Goal: Information Seeking & Learning: Learn about a topic

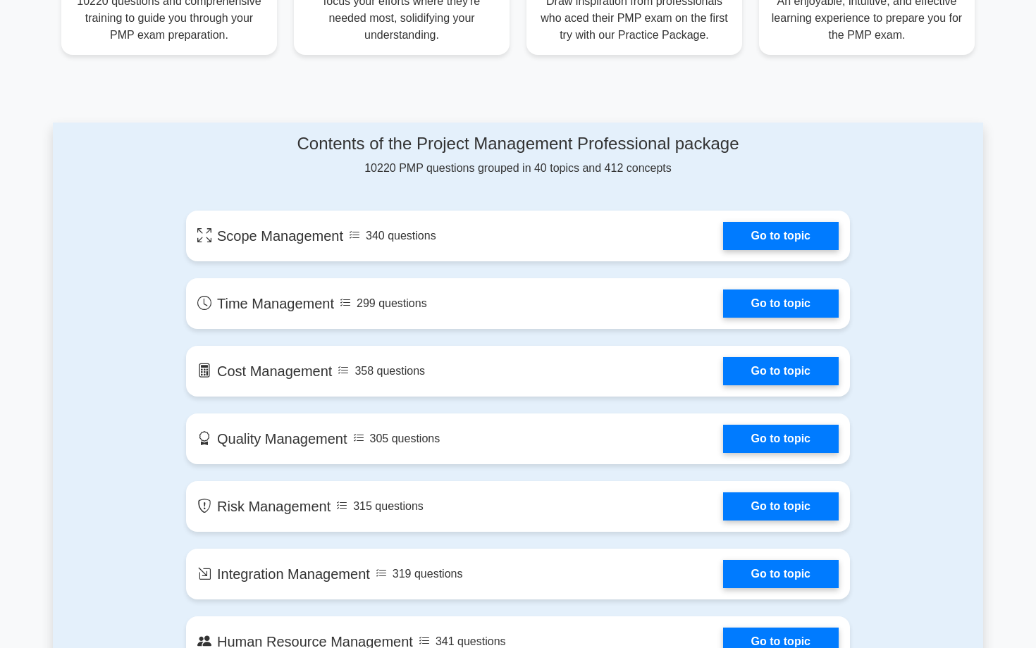
scroll to position [614, 0]
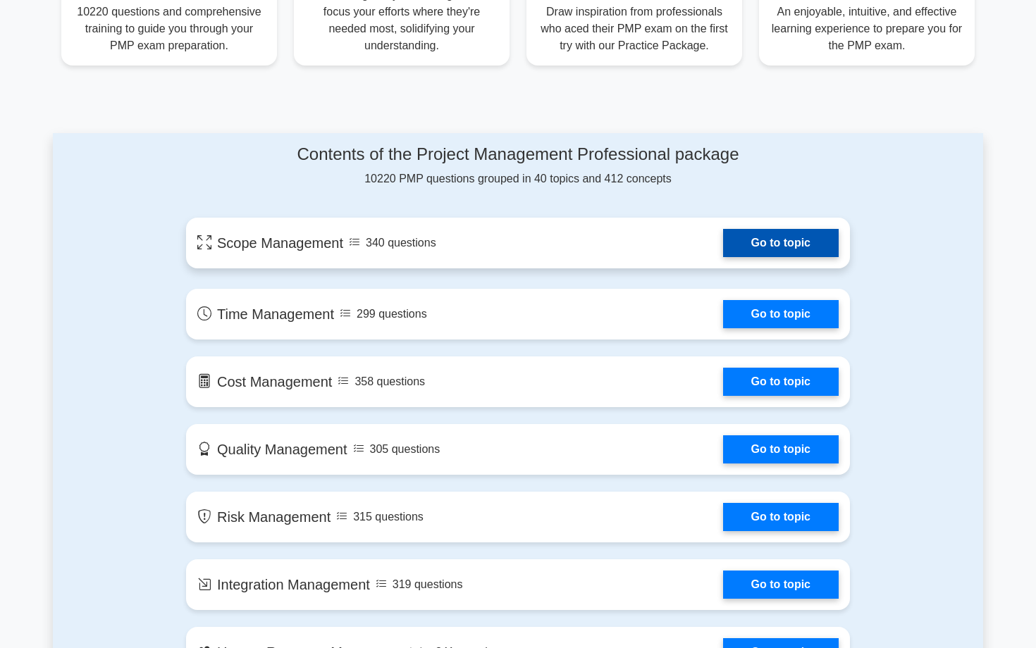
click at [773, 253] on link "Go to topic" at bounding box center [781, 243] width 116 height 28
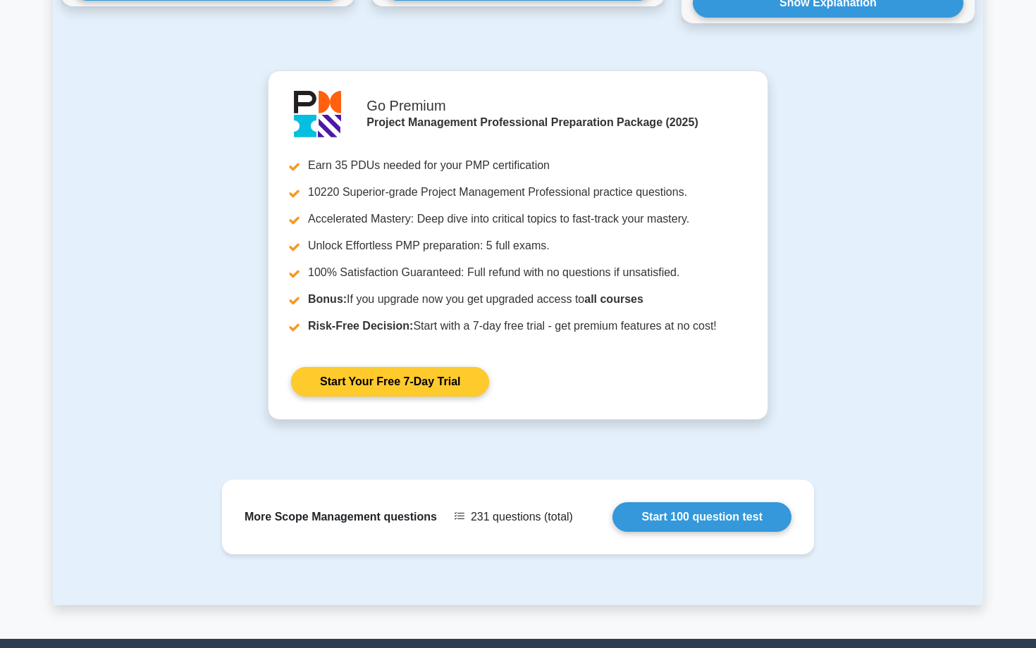
scroll to position [1321, 0]
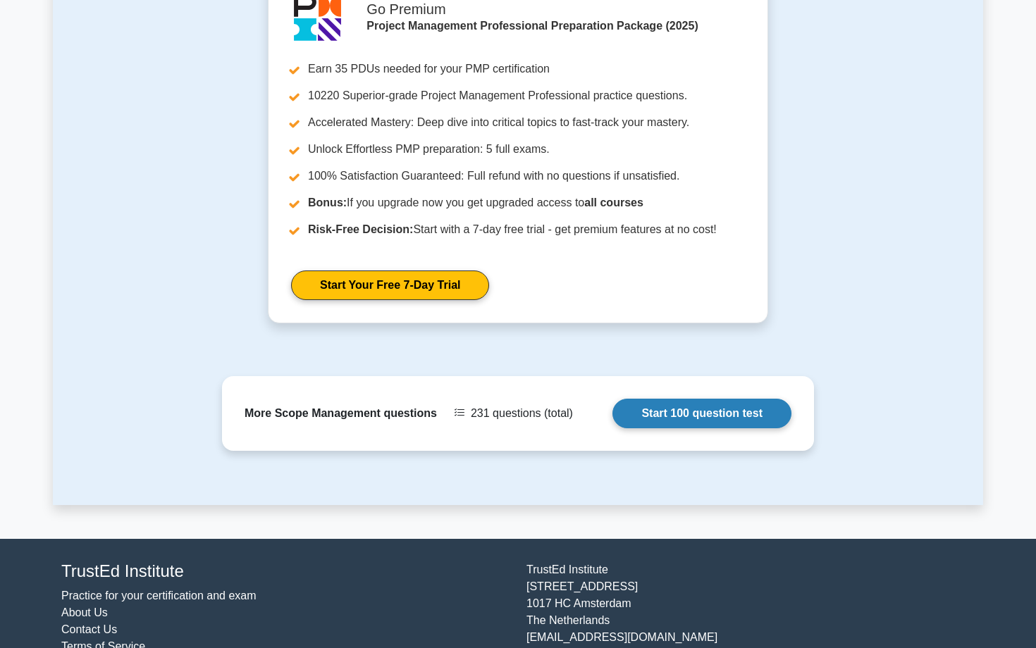
click at [691, 404] on link "Start 100 question test" at bounding box center [701, 414] width 179 height 30
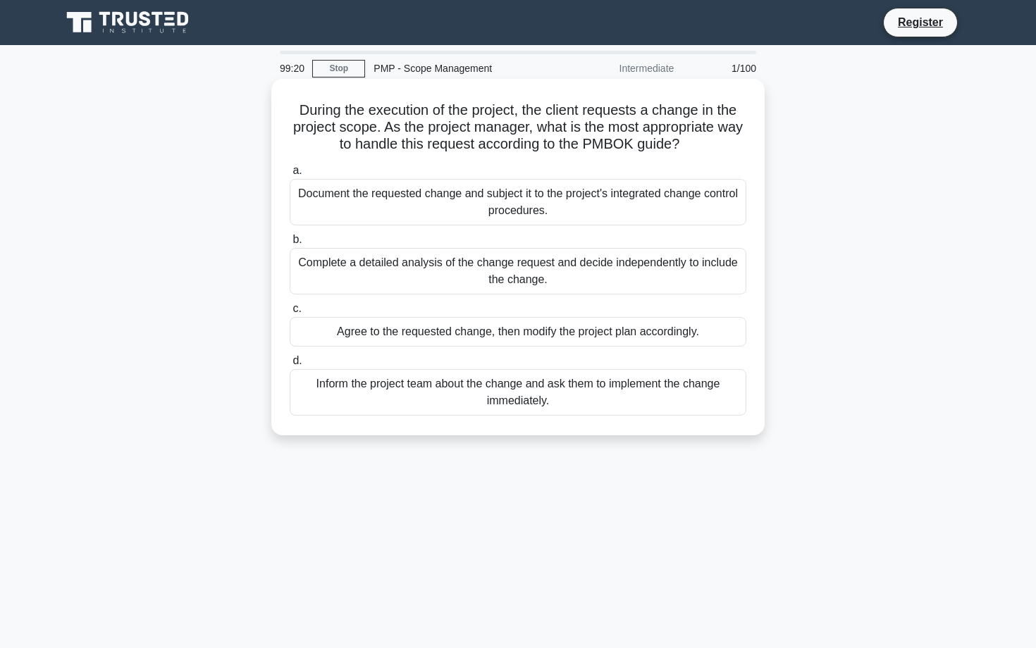
click at [511, 273] on div "Complete a detailed analysis of the change request and decide independently to …" at bounding box center [518, 271] width 456 height 46
click at [290, 244] on input "b. Complete a detailed analysis of the change request and decide independently …" at bounding box center [290, 239] width 0 height 9
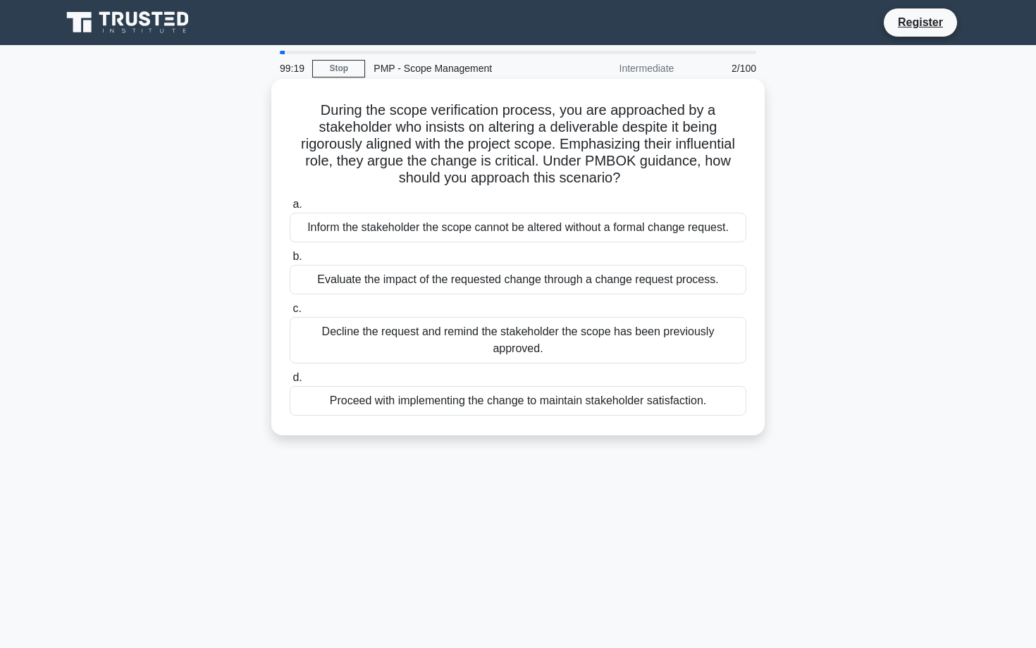
click at [507, 278] on div "Evaluate the impact of the requested change through a change request process." at bounding box center [518, 280] width 456 height 30
click at [290, 261] on input "b. Evaluate the impact of the requested change through a change request process." at bounding box center [290, 256] width 0 height 9
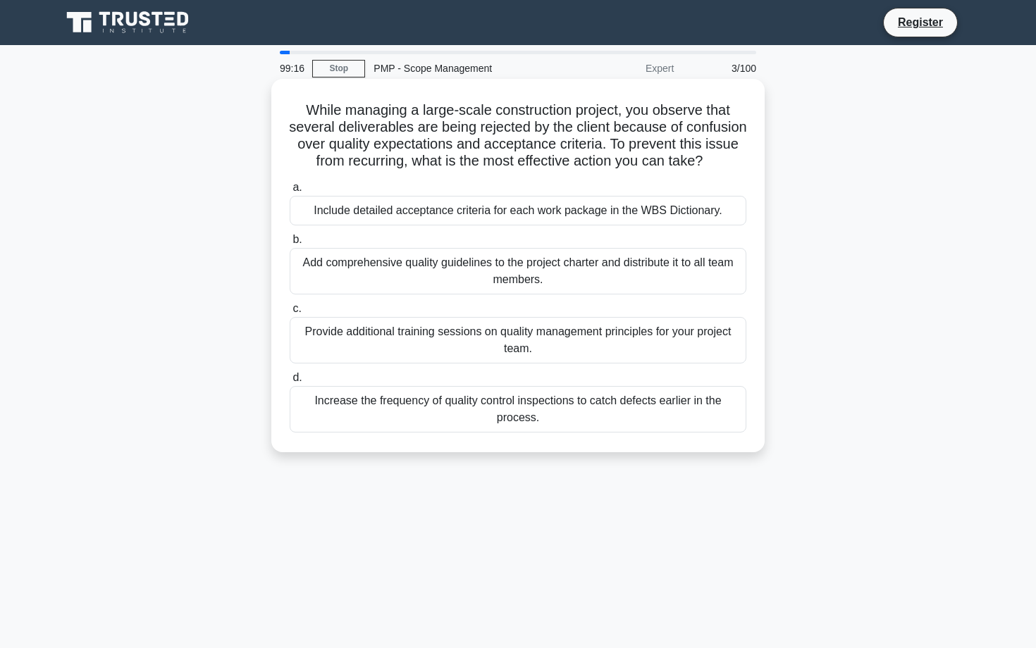
click at [325, 266] on div "Add comprehensive quality guidelines to the project charter and distribute it t…" at bounding box center [518, 271] width 456 height 46
click at [290, 244] on input "b. Add comprehensive quality guidelines to the project charter and distribute i…" at bounding box center [290, 239] width 0 height 9
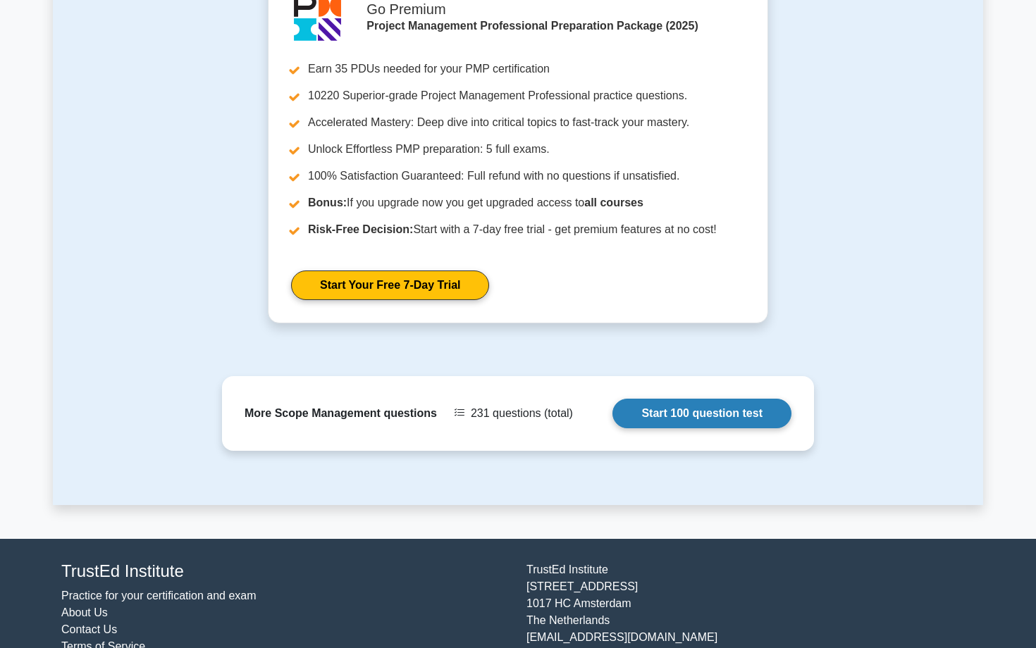
click at [648, 402] on link "Start 100 question test" at bounding box center [701, 414] width 179 height 30
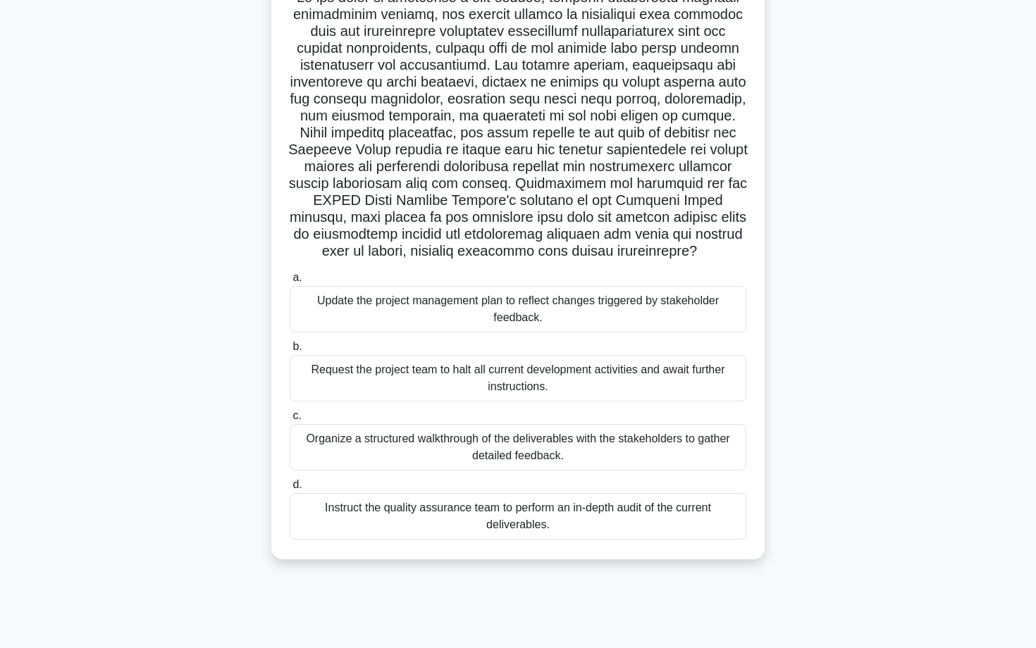
scroll to position [111, 0]
click at [542, 296] on div "Update the project management plan to reflect changes triggered by stakeholder …" at bounding box center [518, 310] width 456 height 46
click at [290, 284] on input "a. Update the project management plan to reflect changes triggered by stakehold…" at bounding box center [290, 279] width 0 height 9
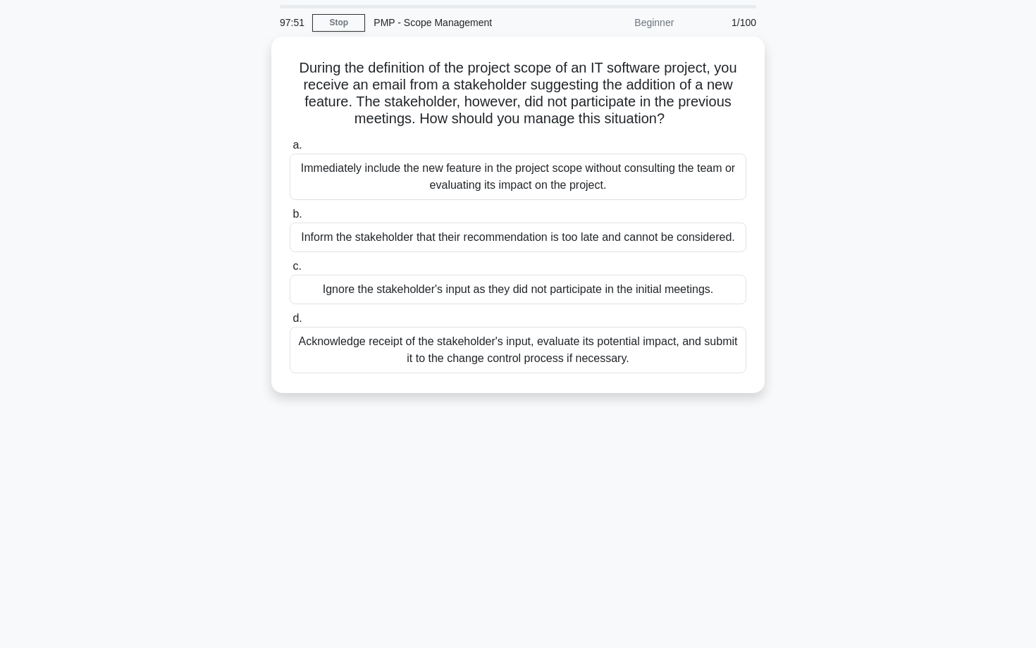
scroll to position [0, 0]
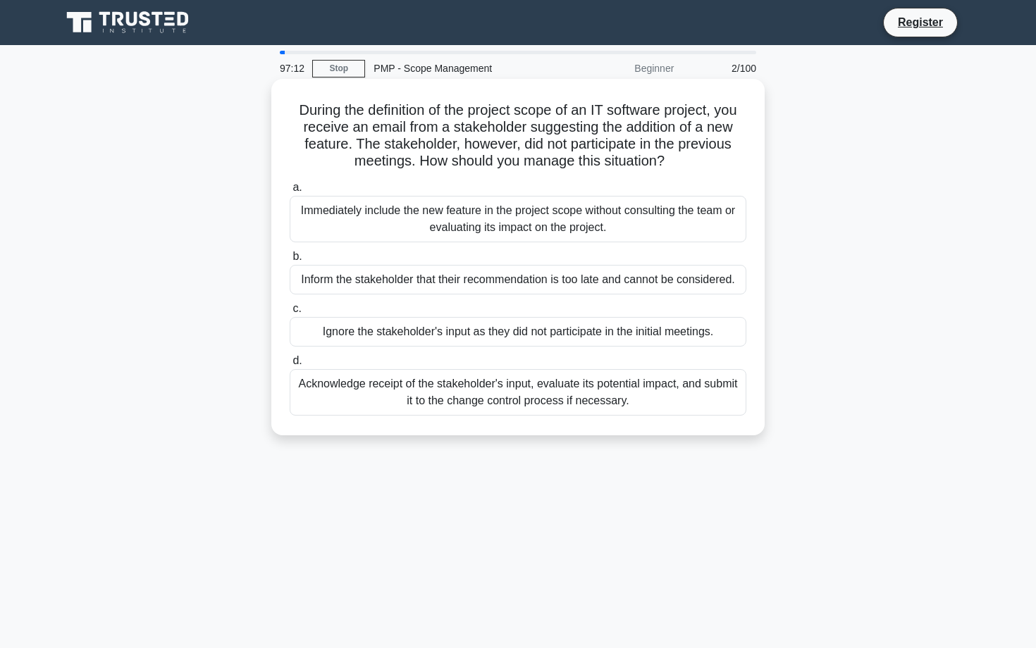
click at [446, 400] on div "Acknowledge receipt of the stakeholder's input, evaluate its potential impact, …" at bounding box center [518, 392] width 456 height 46
click at [290, 366] on input "d. Acknowledge receipt of the stakeholder's input, evaluate its potential impac…" at bounding box center [290, 360] width 0 height 9
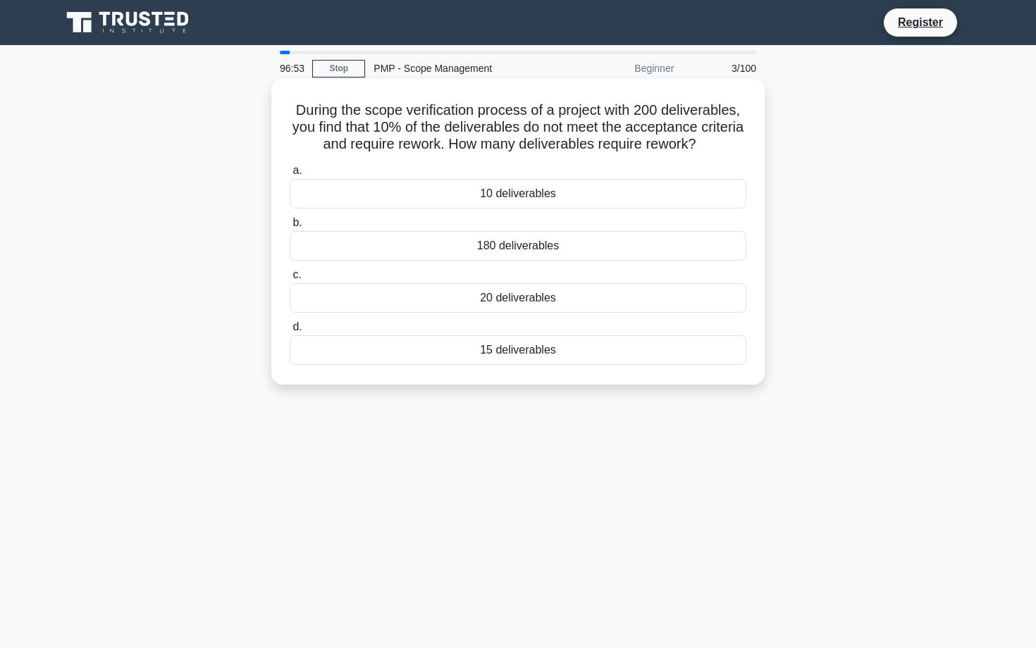
click at [441, 298] on div "20 deliverables" at bounding box center [518, 298] width 456 height 30
click at [290, 280] on input "c. 20 deliverables" at bounding box center [290, 275] width 0 height 9
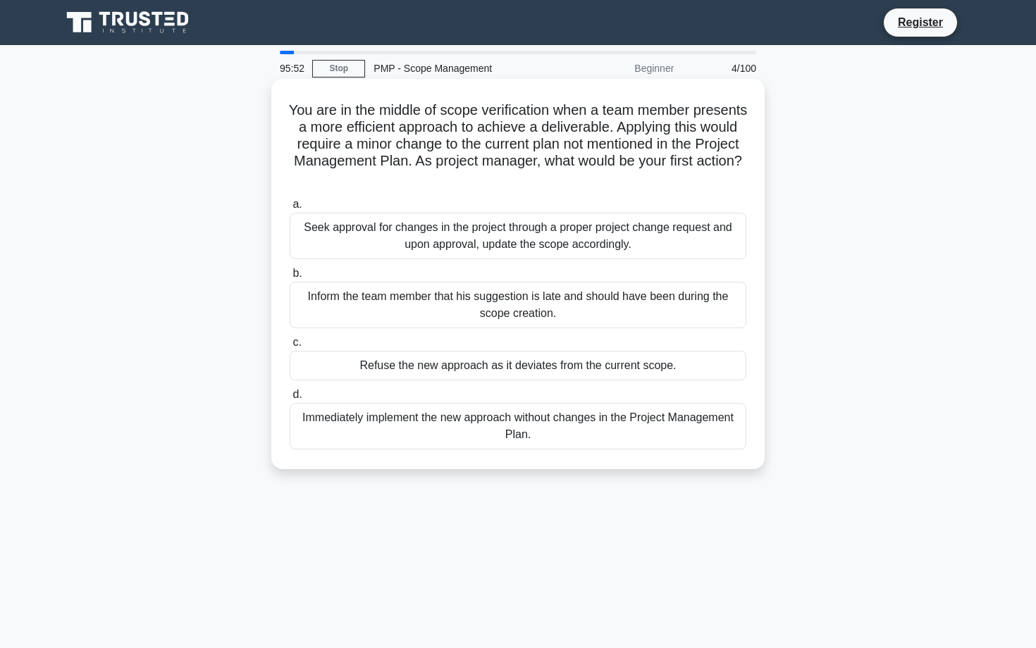
click at [434, 237] on div "Seek approval for changes in the project through a proper project change reques…" at bounding box center [518, 236] width 456 height 46
click at [290, 209] on input "a. Seek approval for changes in the project through a proper project change req…" at bounding box center [290, 204] width 0 height 9
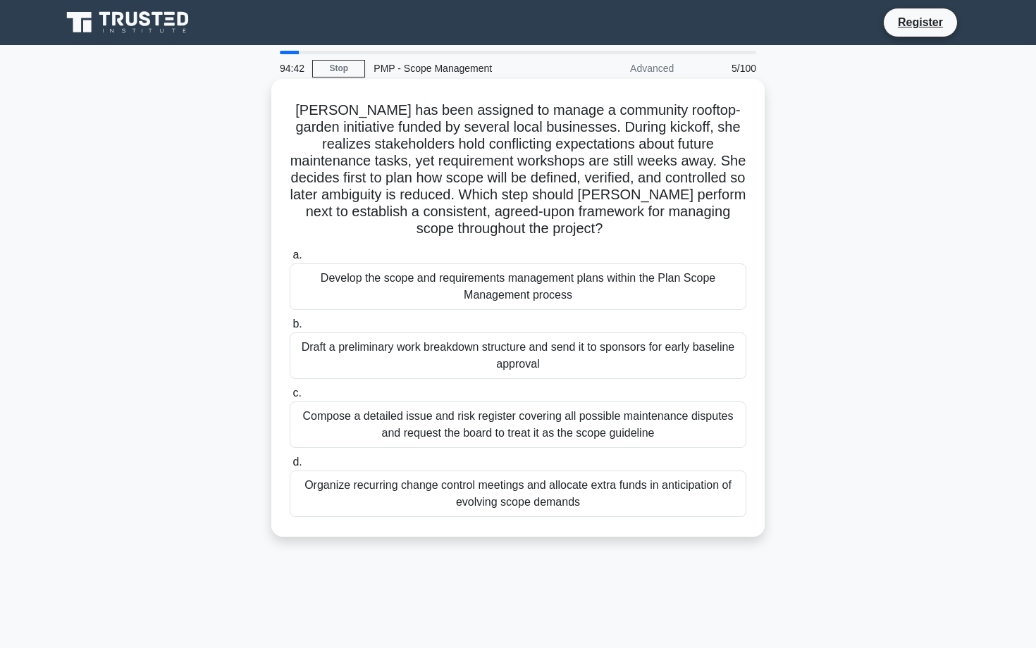
click at [501, 430] on div "Compose a detailed issue and risk register covering all possible maintenance di…" at bounding box center [518, 425] width 456 height 46
click at [290, 398] on input "c. Compose a detailed issue and risk register covering all possible maintenance…" at bounding box center [290, 393] width 0 height 9
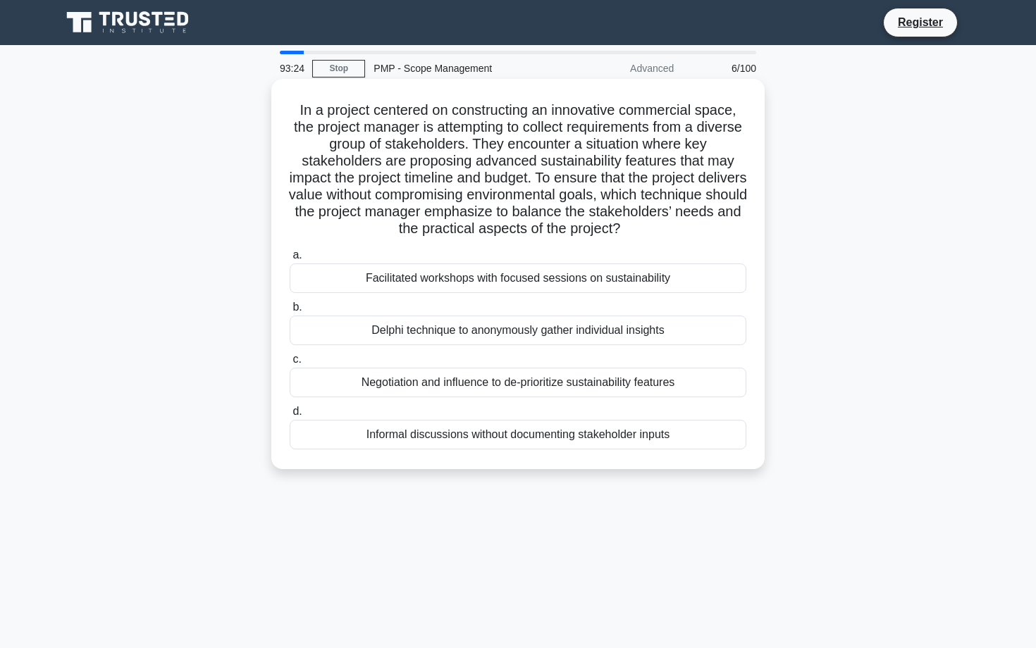
click at [485, 378] on div "Negotiation and influence to de-prioritize sustainability features" at bounding box center [518, 383] width 456 height 30
click at [290, 364] on input "c. Negotiation and influence to de-prioritize sustainability features" at bounding box center [290, 359] width 0 height 9
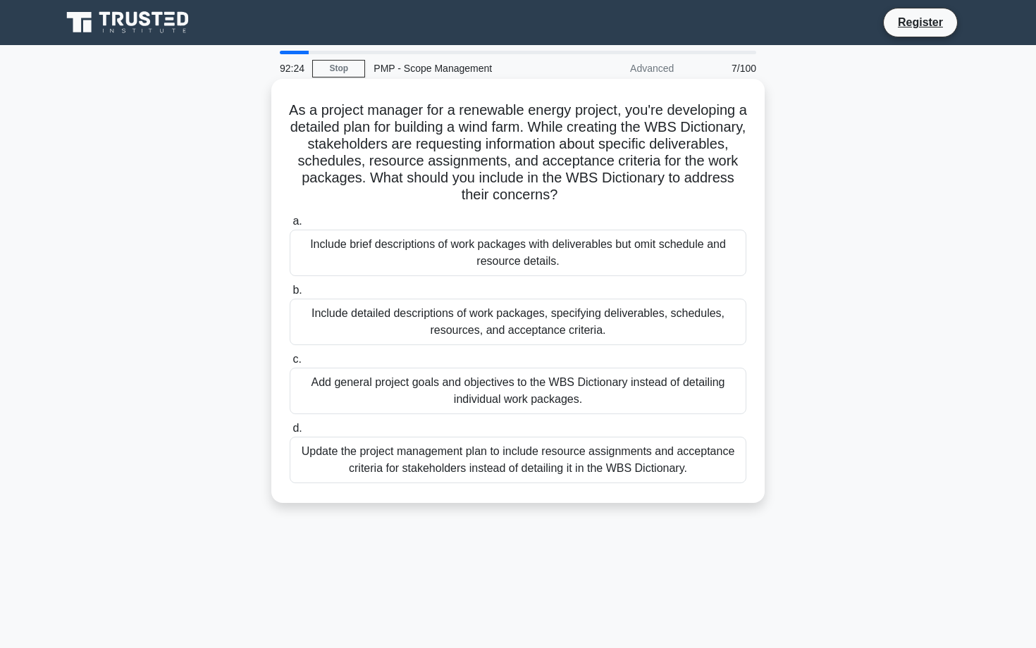
click at [383, 306] on div "Include detailed descriptions of work packages, specifying deliverables, schedu…" at bounding box center [518, 322] width 456 height 46
click at [290, 295] on input "b. Include detailed descriptions of work packages, specifying deliverables, sch…" at bounding box center [290, 290] width 0 height 9
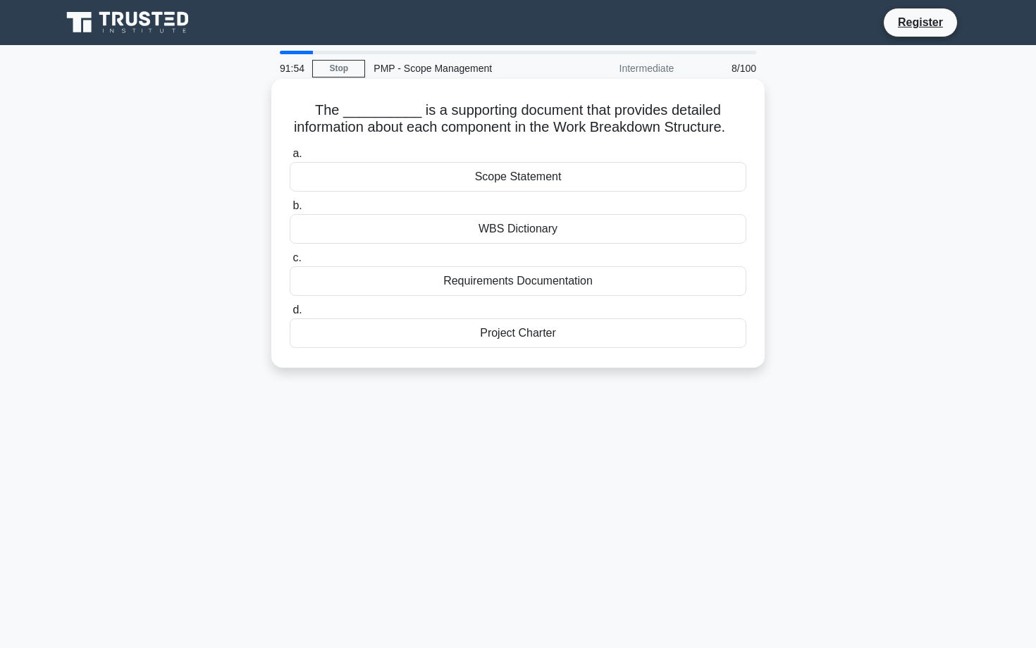
click at [399, 228] on div "WBS Dictionary" at bounding box center [518, 229] width 456 height 30
click at [290, 211] on input "b. WBS Dictionary" at bounding box center [290, 205] width 0 height 9
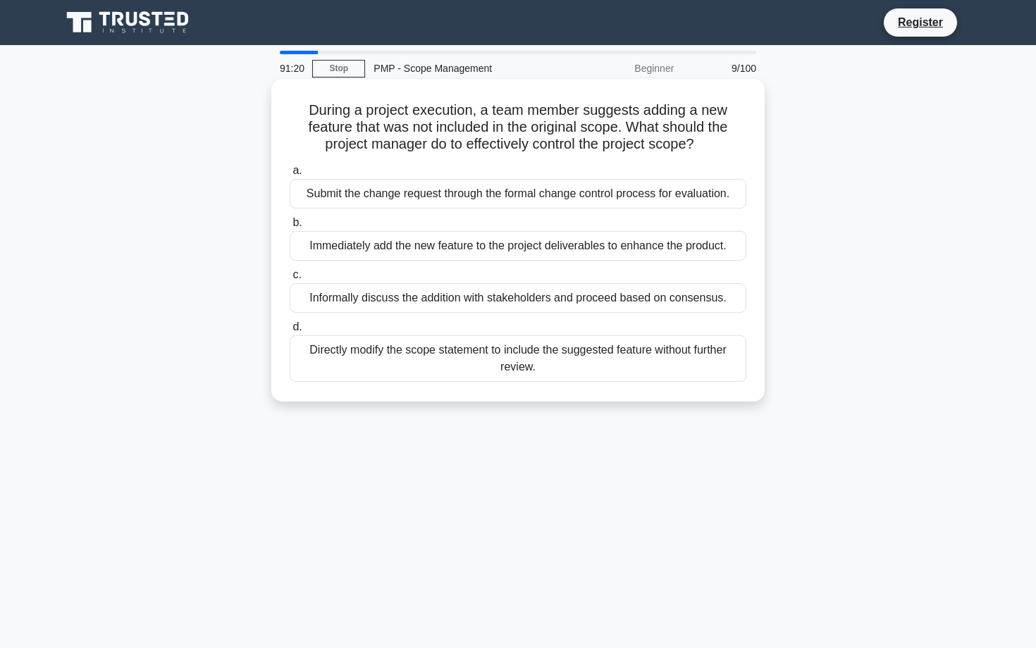
click at [451, 194] on div "Submit the change request through the formal change control process for evaluat…" at bounding box center [518, 194] width 456 height 30
click at [290, 175] on input "a. Submit the change request through the formal change control process for eval…" at bounding box center [290, 170] width 0 height 9
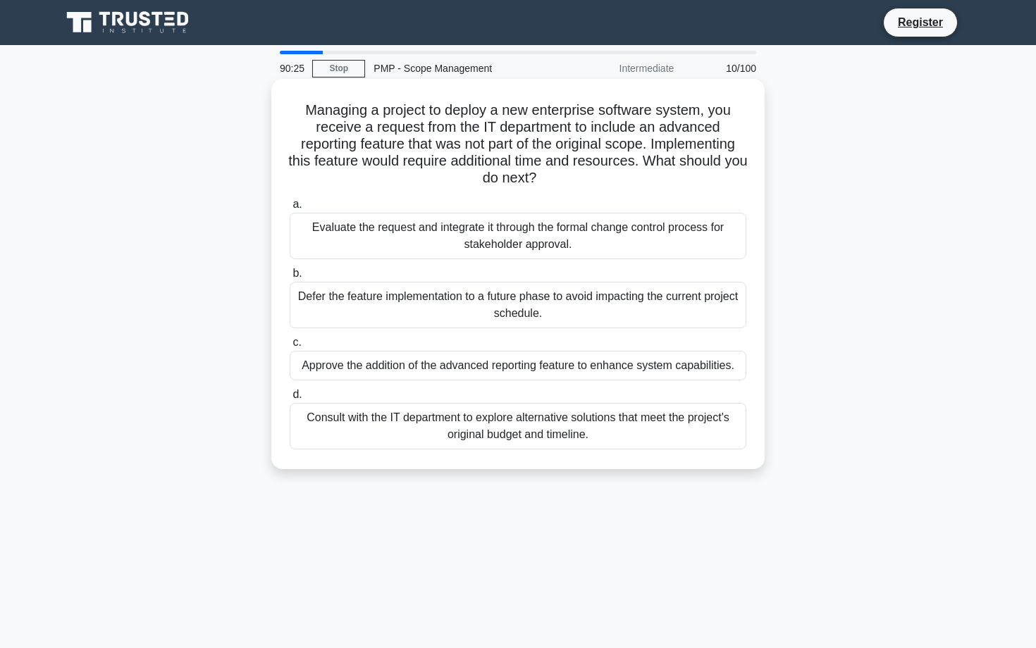
click at [480, 235] on div "Evaluate the request and integrate it through the formal change control process…" at bounding box center [518, 236] width 456 height 46
click at [290, 209] on input "a. Evaluate the request and integrate it through the formal change control proc…" at bounding box center [290, 204] width 0 height 9
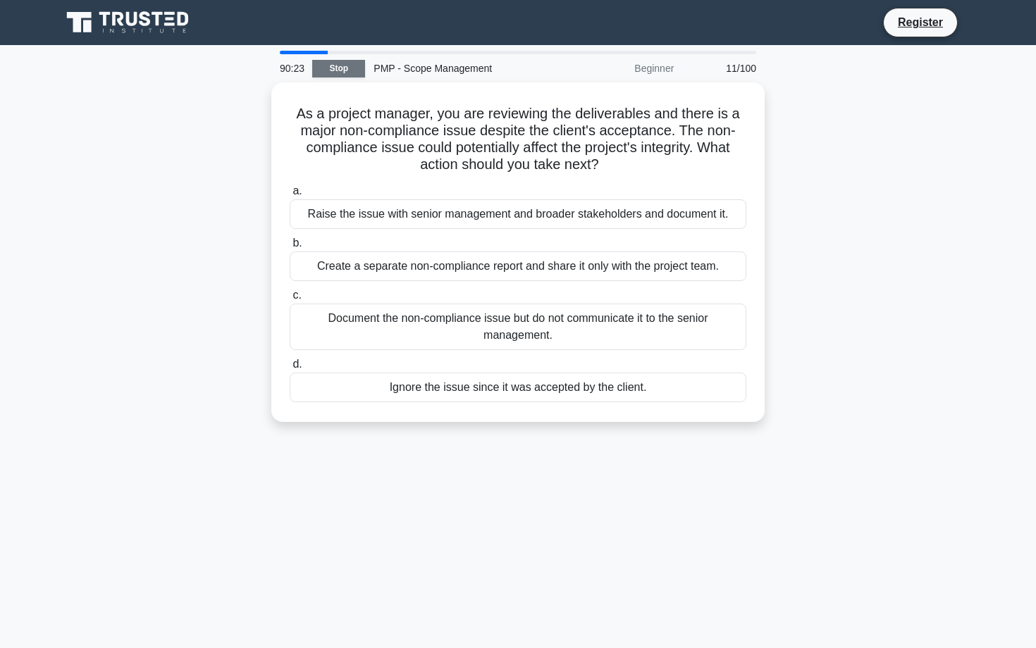
click at [325, 71] on link "Stop" at bounding box center [338, 69] width 53 height 18
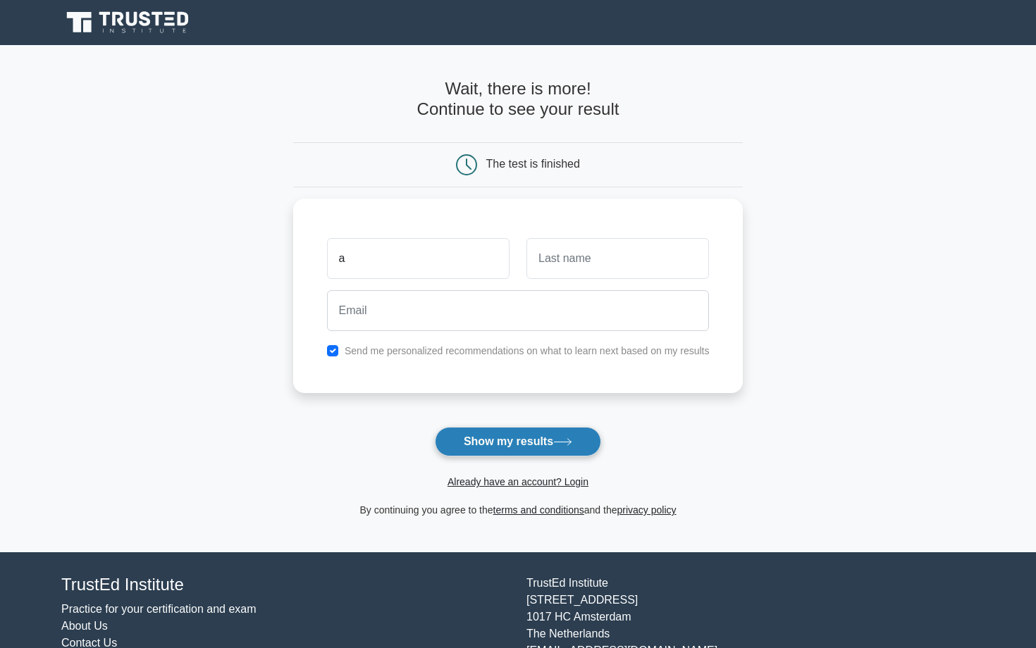
type input "a"
click at [501, 444] on button "Show my results" at bounding box center [518, 442] width 166 height 30
type input "e"
click at [526, 433] on button "Show my results" at bounding box center [518, 442] width 166 height 30
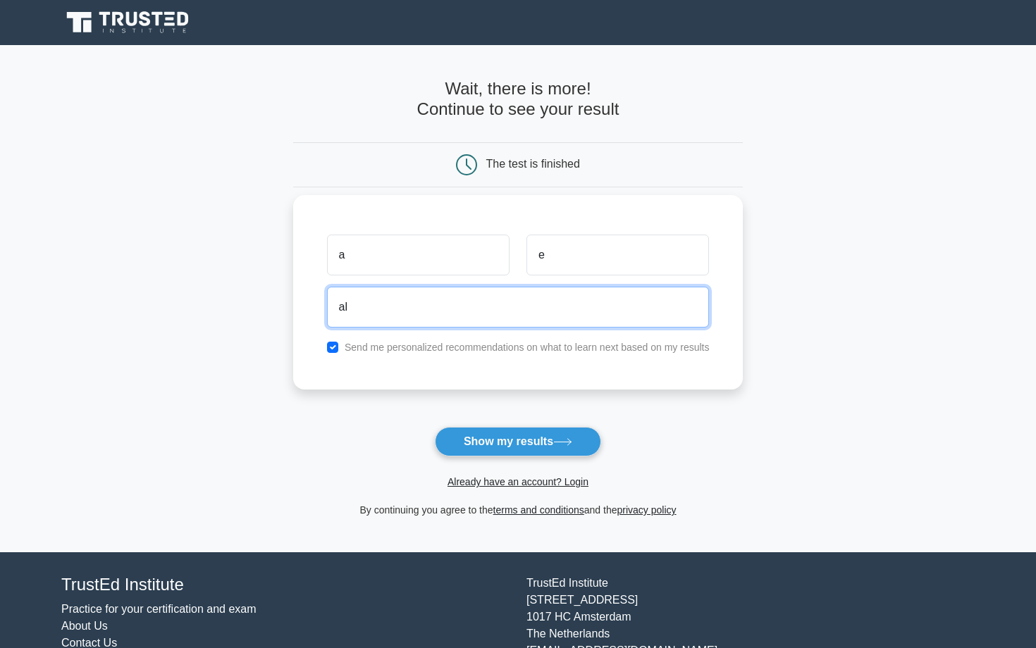
type input "alisalama00@icloud.com"
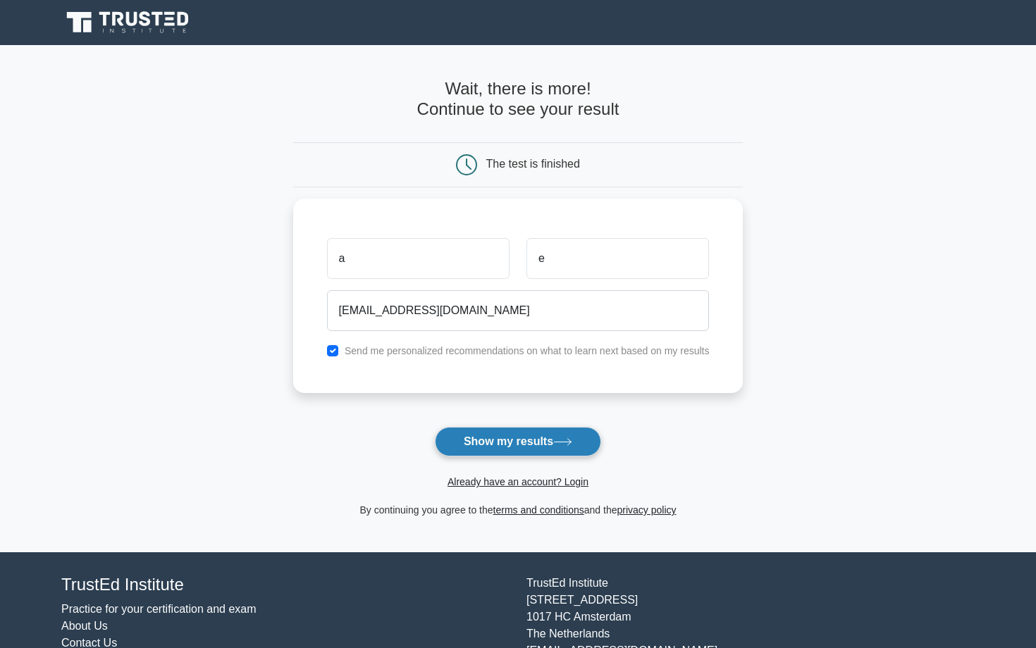
click at [486, 434] on button "Show my results" at bounding box center [518, 442] width 166 height 30
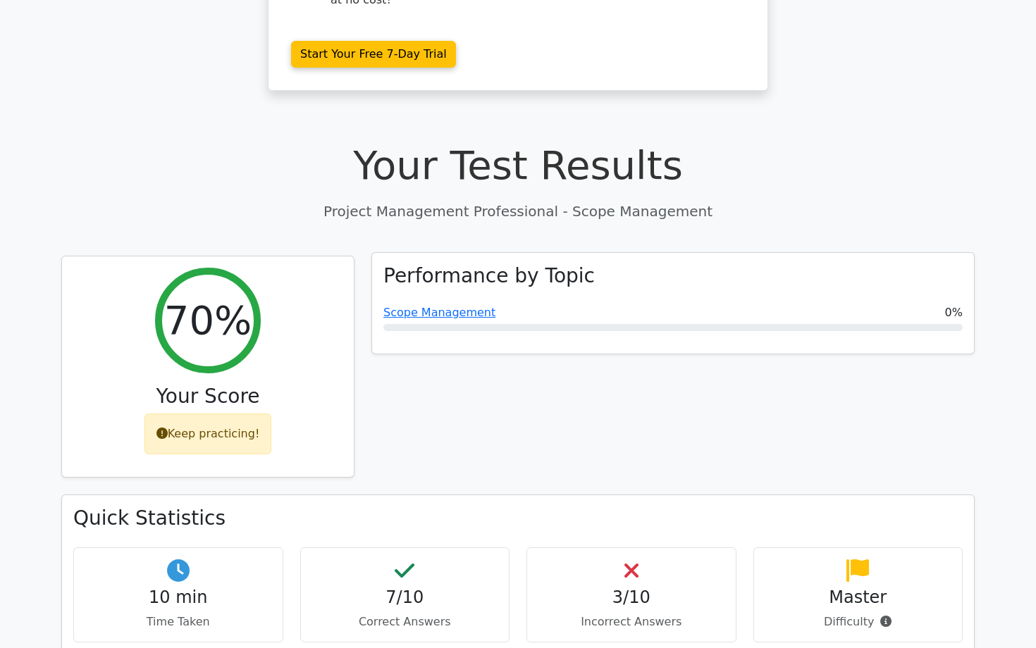
scroll to position [400, 0]
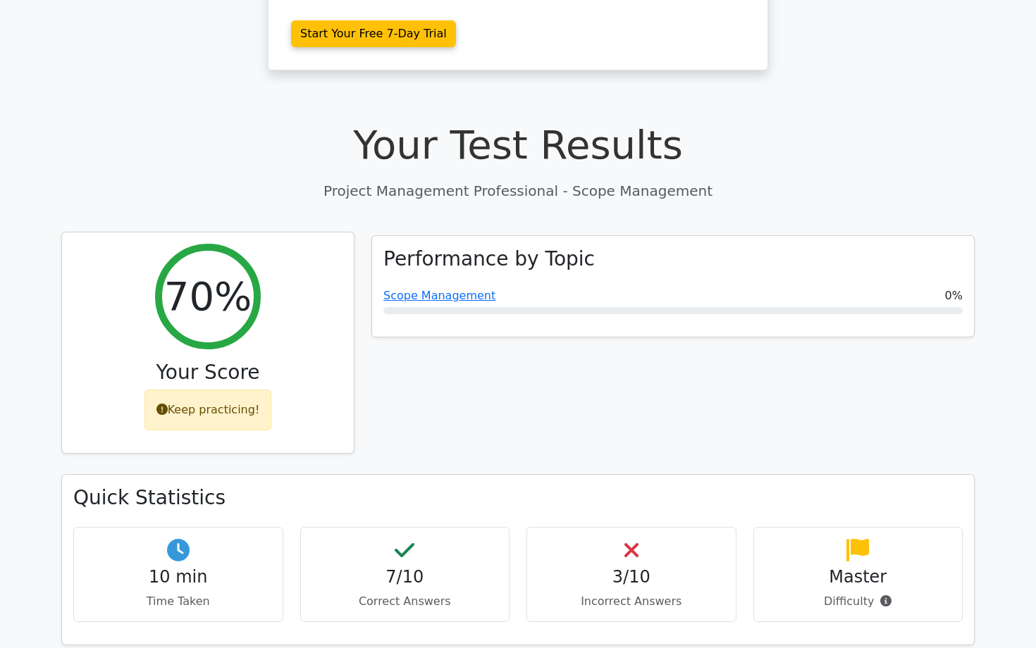
click at [232, 390] on div "Keep practicing!" at bounding box center [208, 410] width 128 height 41
click at [225, 361] on h3 "Your Score" at bounding box center [207, 373] width 269 height 24
click at [225, 284] on div "70%" at bounding box center [208, 297] width 106 height 106
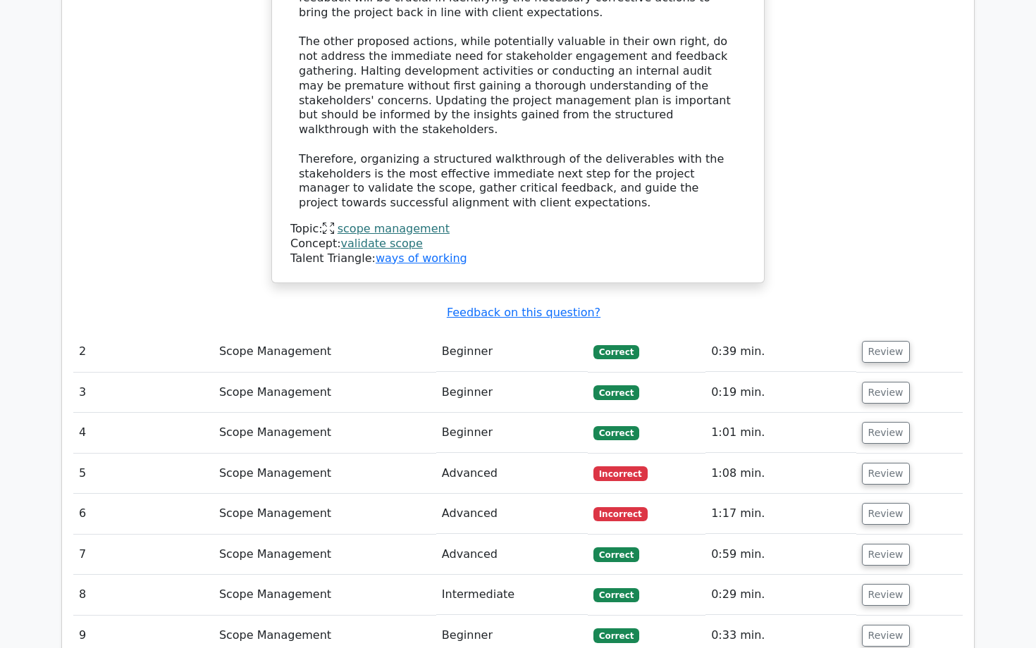
scroll to position [2037, 0]
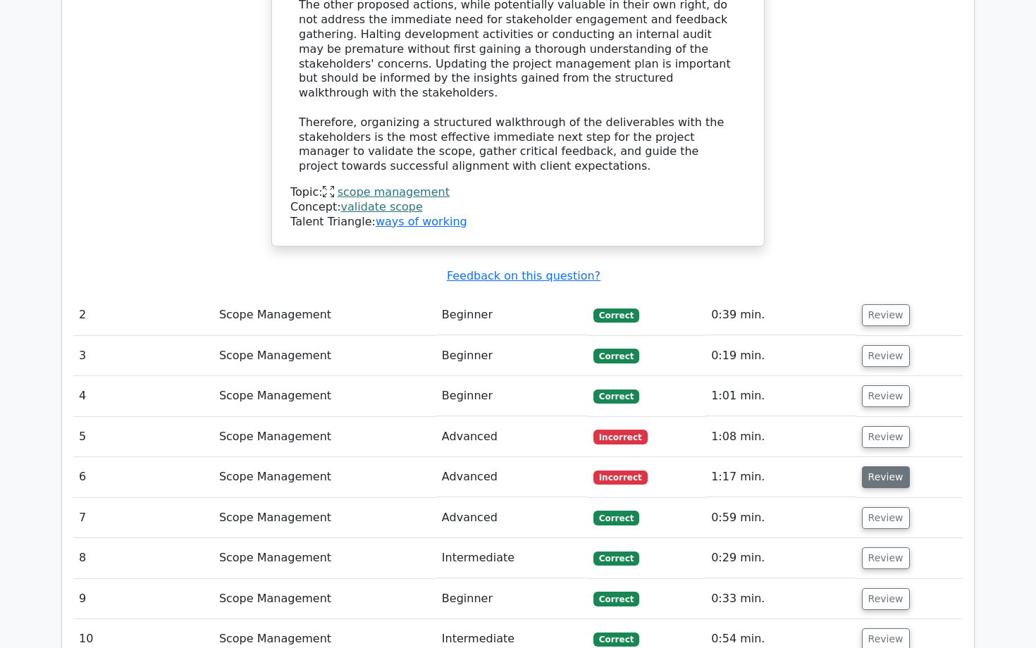
click at [879, 466] on button "Review" at bounding box center [886, 477] width 48 height 22
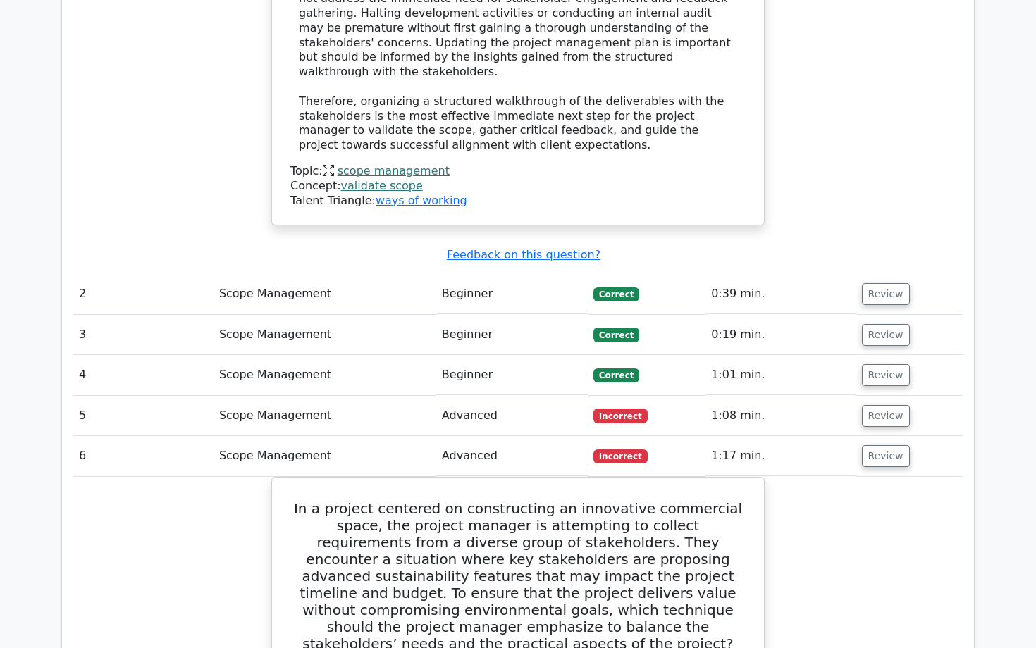
scroll to position [2059, 0]
click at [874, 404] on button "Review" at bounding box center [886, 415] width 48 height 22
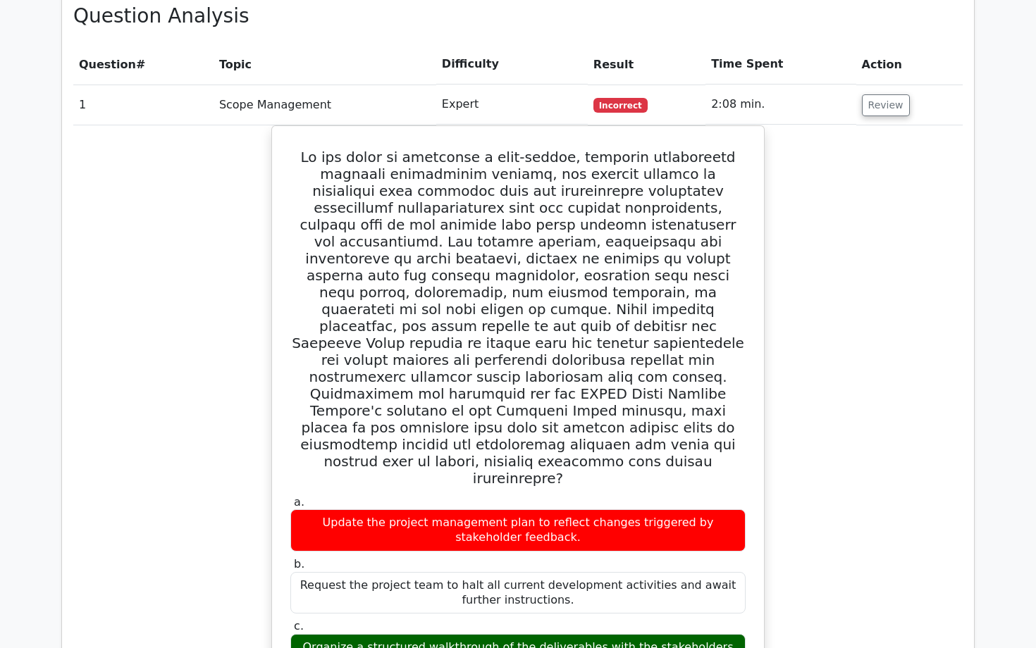
scroll to position [704, 0]
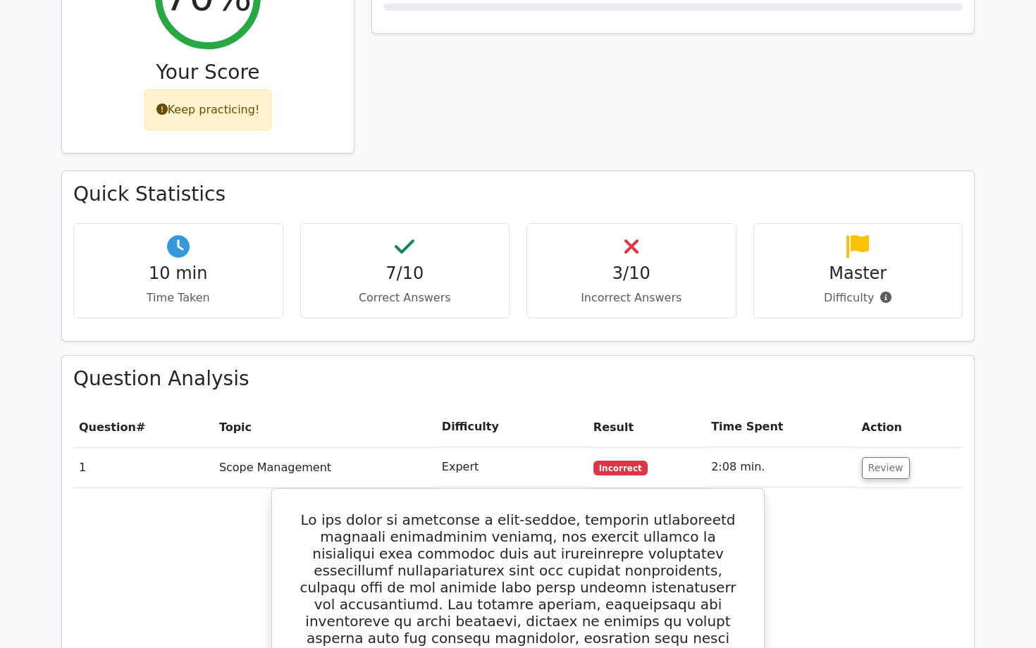
click at [264, 447] on td "Scope Management" at bounding box center [324, 467] width 223 height 40
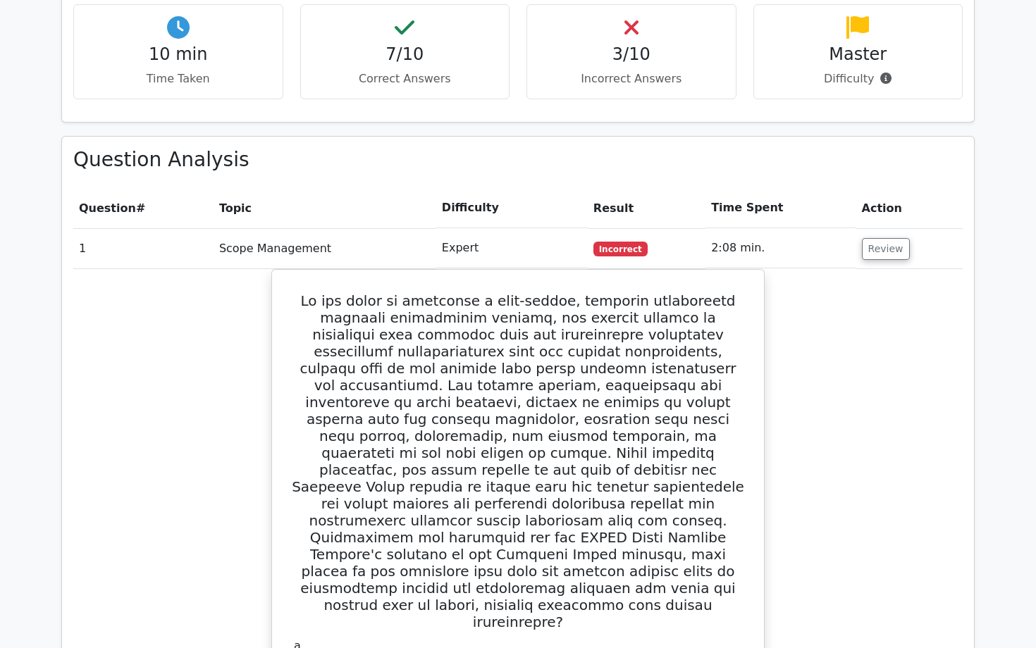
scroll to position [832, 0]
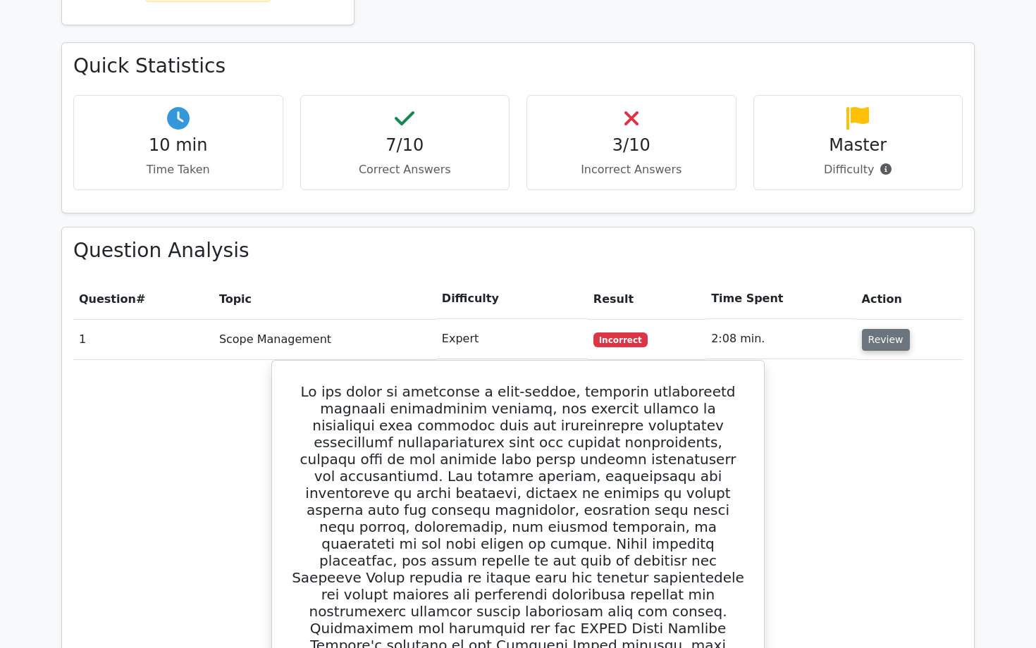
click at [866, 329] on button "Review" at bounding box center [886, 340] width 48 height 22
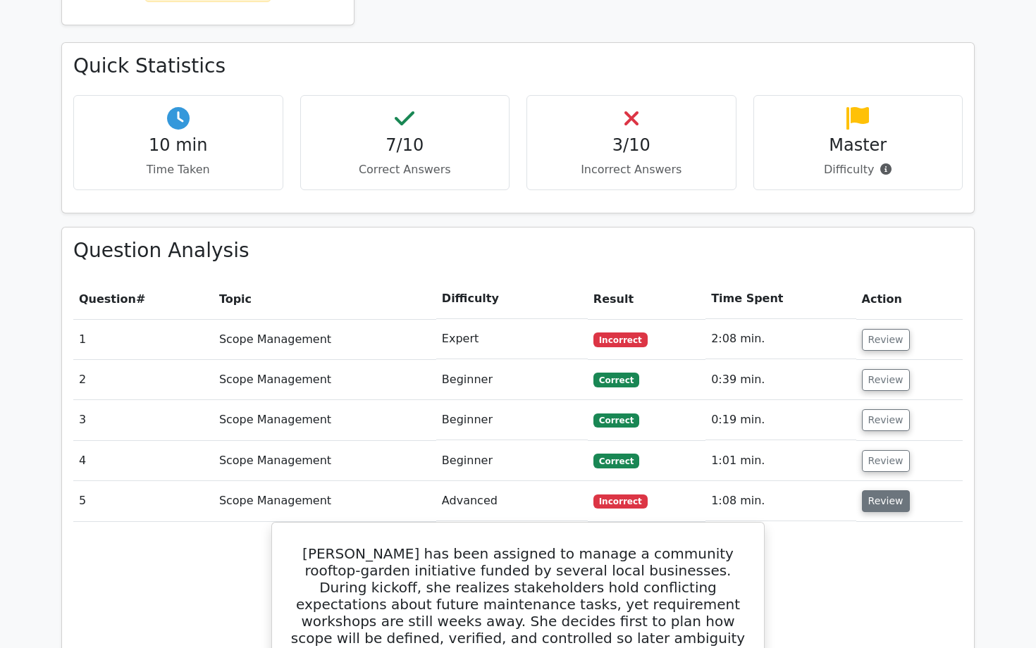
click at [893, 490] on button "Review" at bounding box center [886, 501] width 48 height 22
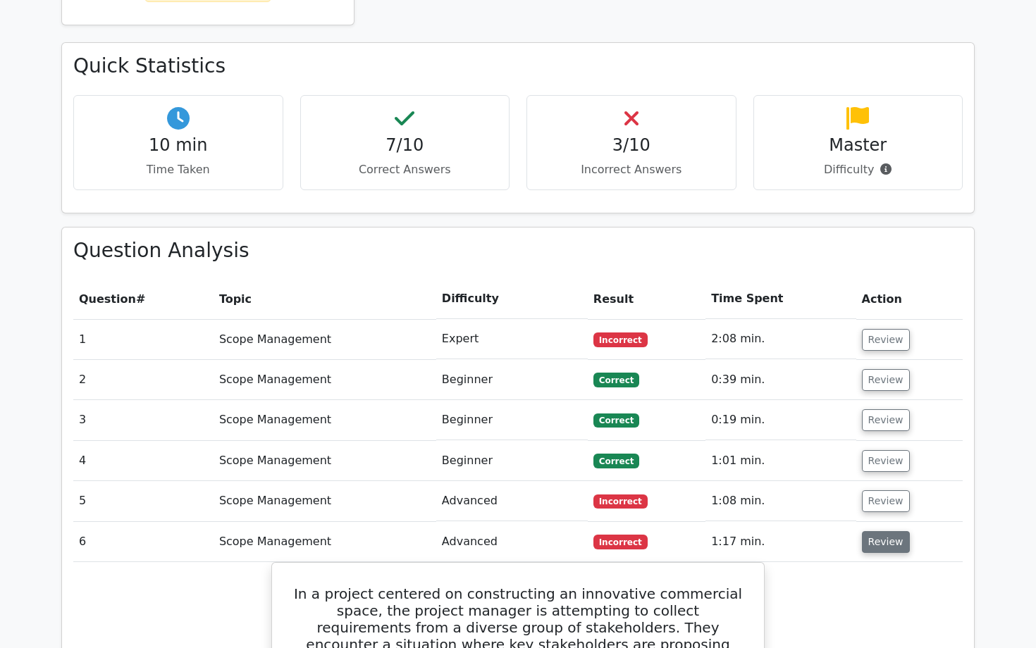
click at [893, 531] on button "Review" at bounding box center [886, 542] width 48 height 22
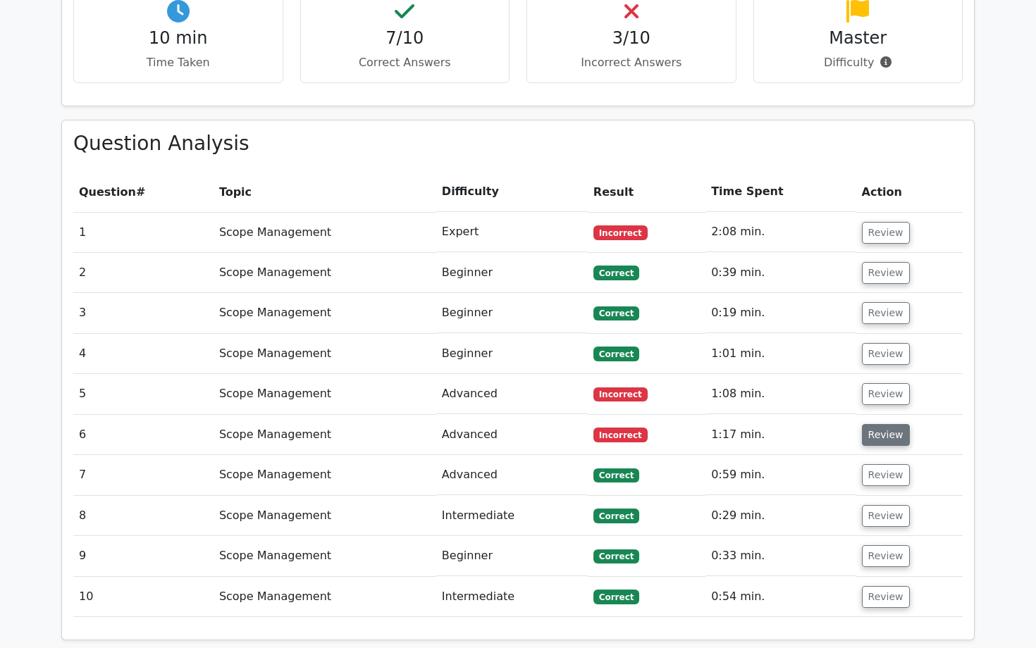
scroll to position [963, 0]
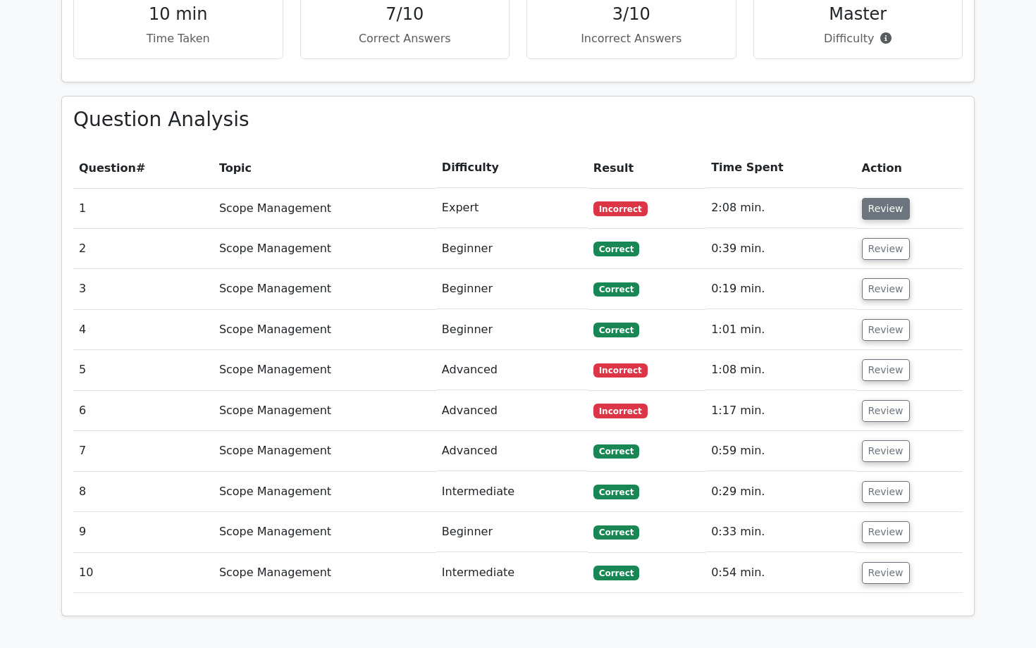
click at [881, 198] on button "Review" at bounding box center [886, 209] width 48 height 22
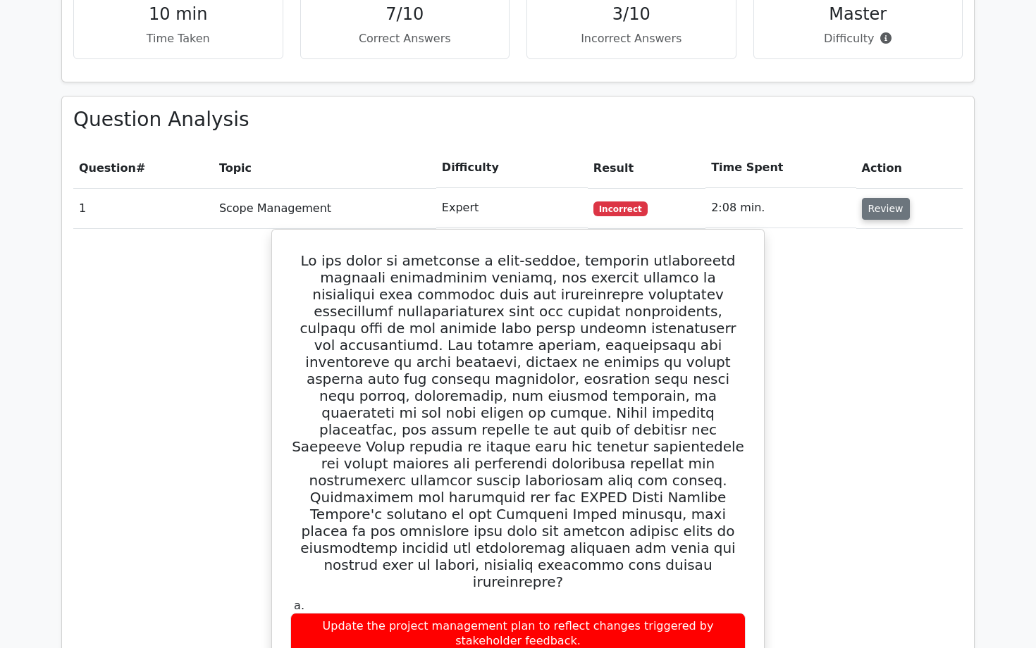
click at [881, 198] on button "Review" at bounding box center [886, 209] width 48 height 22
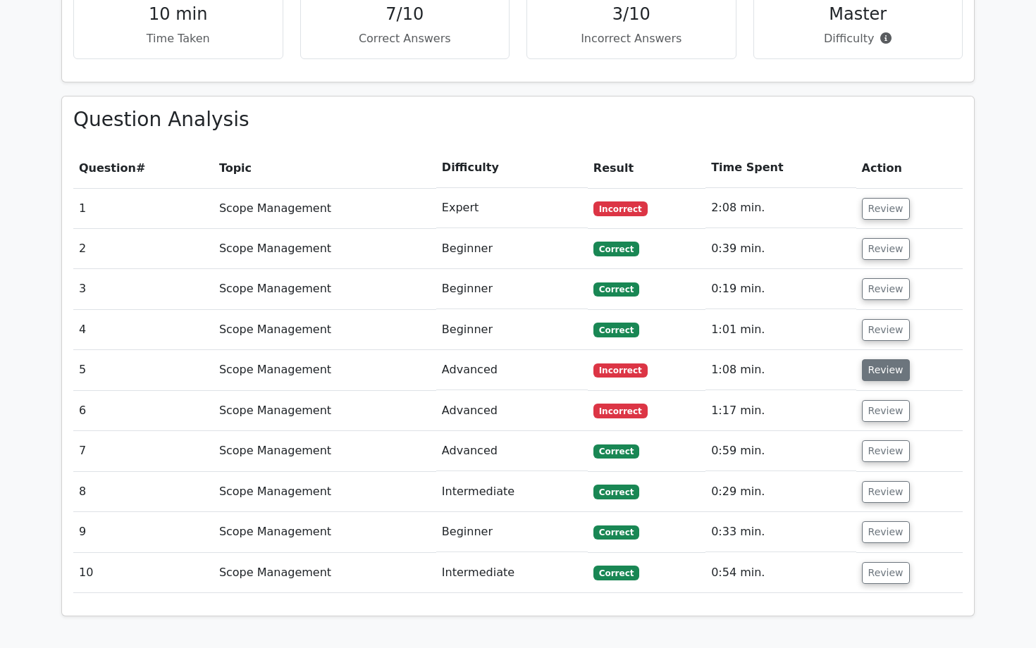
click at [890, 359] on button "Review" at bounding box center [886, 370] width 48 height 22
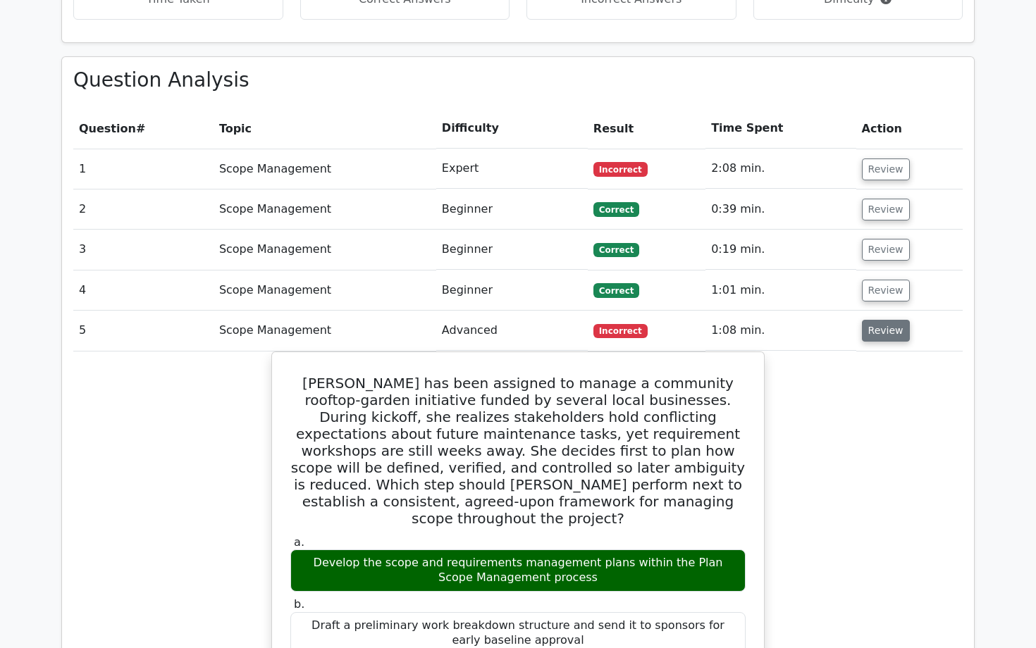
scroll to position [1012, 0]
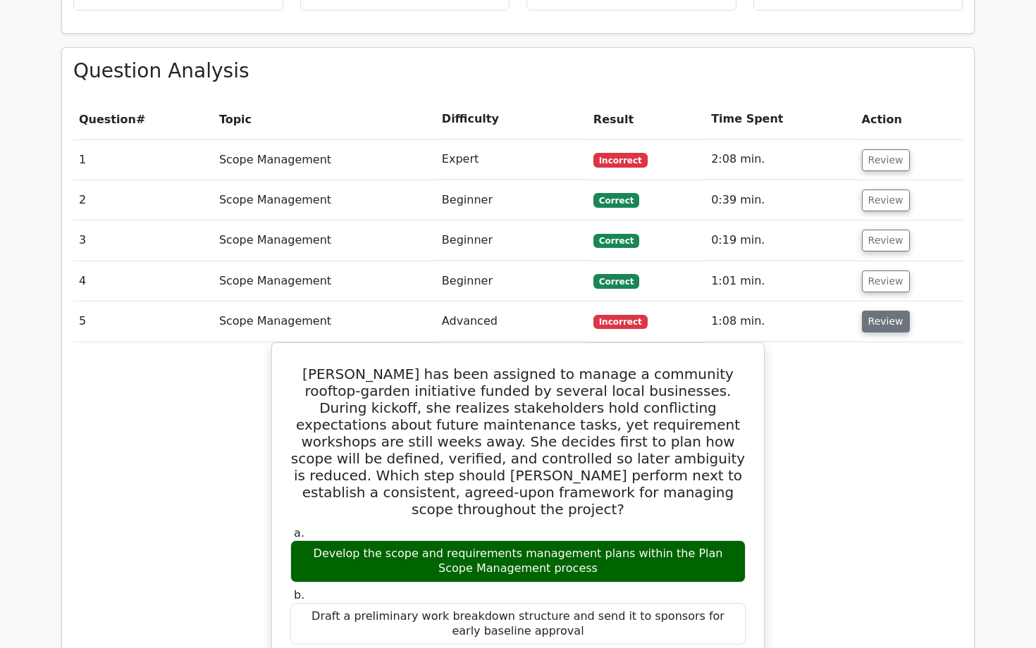
click at [890, 311] on button "Review" at bounding box center [886, 322] width 48 height 22
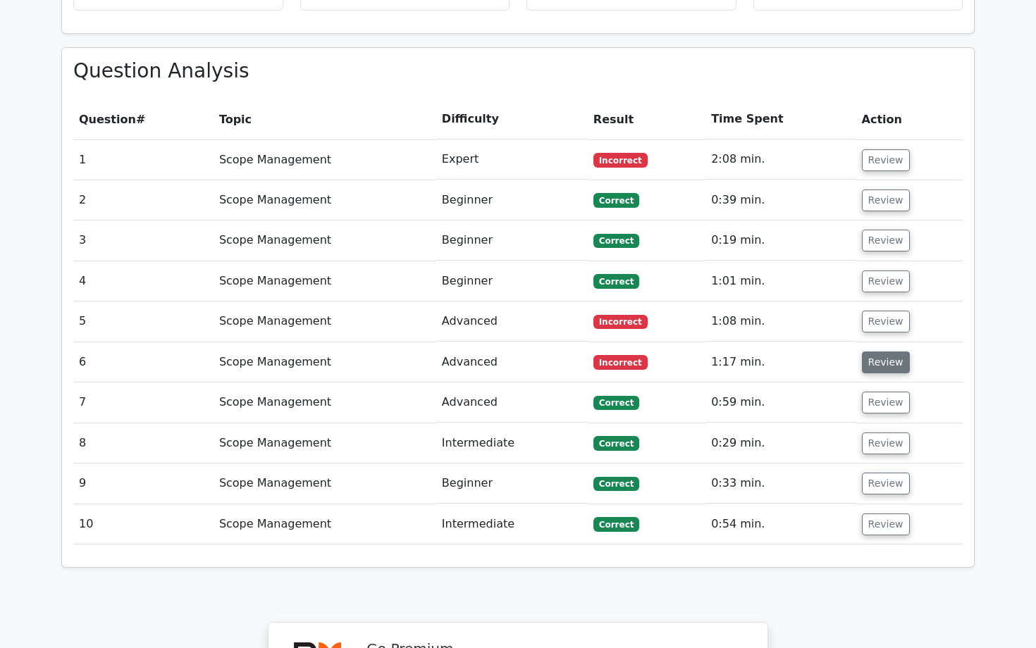
click at [889, 352] on button "Review" at bounding box center [886, 363] width 48 height 22
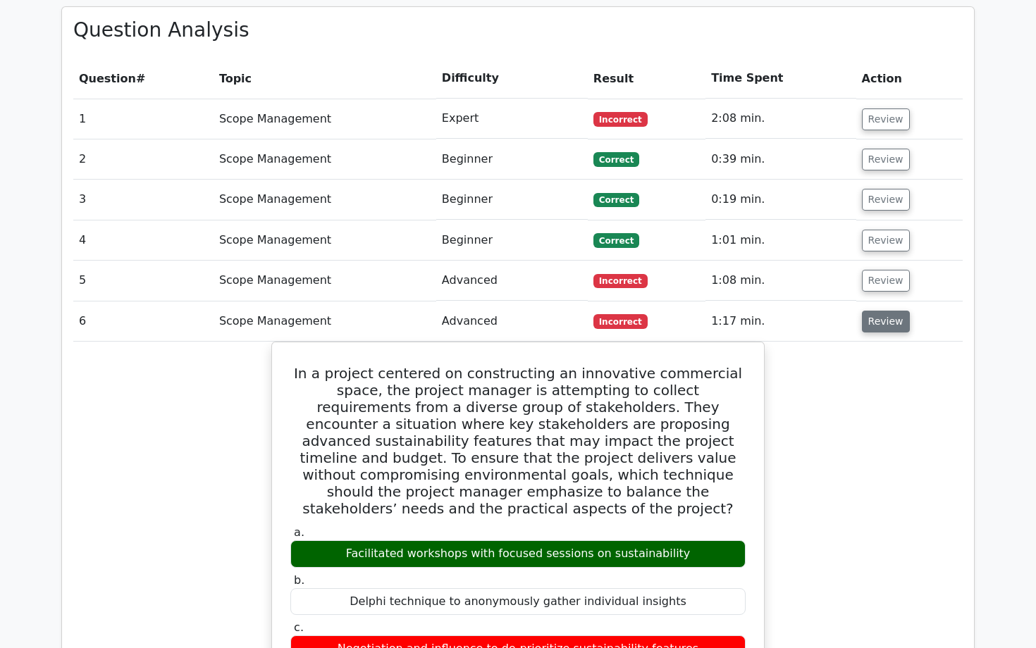
scroll to position [1050, 0]
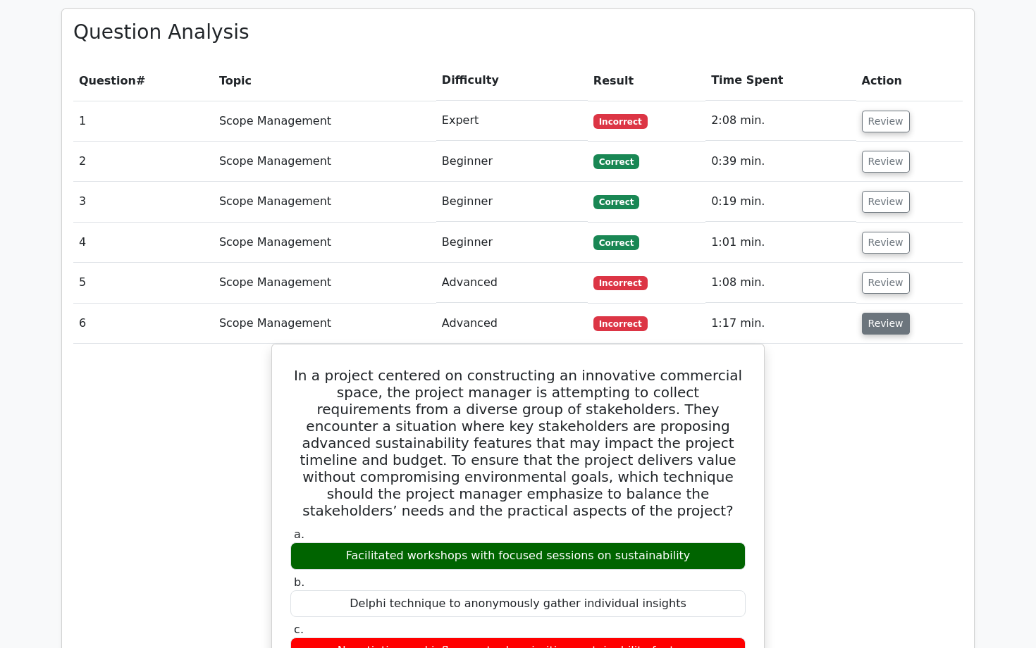
click at [895, 313] on button "Review" at bounding box center [886, 324] width 48 height 22
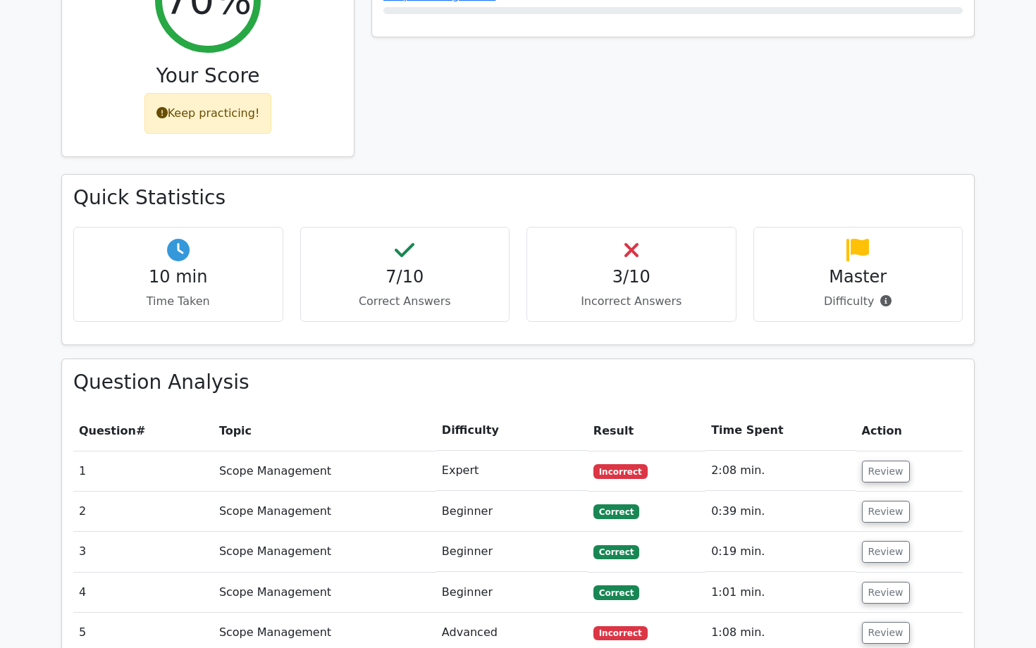
scroll to position [707, 0]
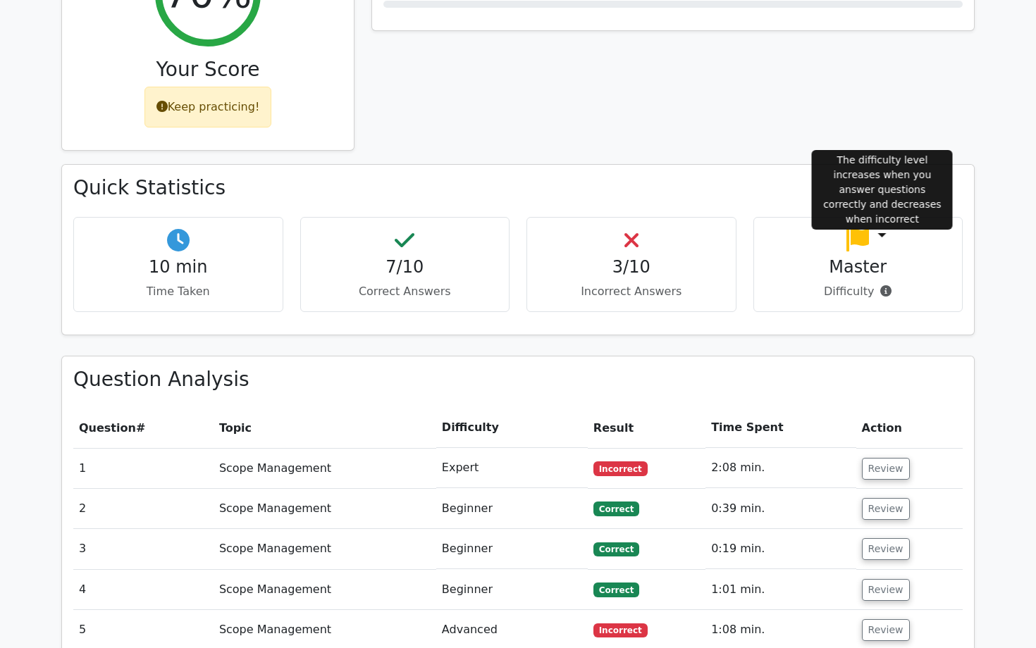
click at [880, 285] on icon at bounding box center [885, 290] width 11 height 11
click at [884, 285] on icon at bounding box center [885, 290] width 11 height 11
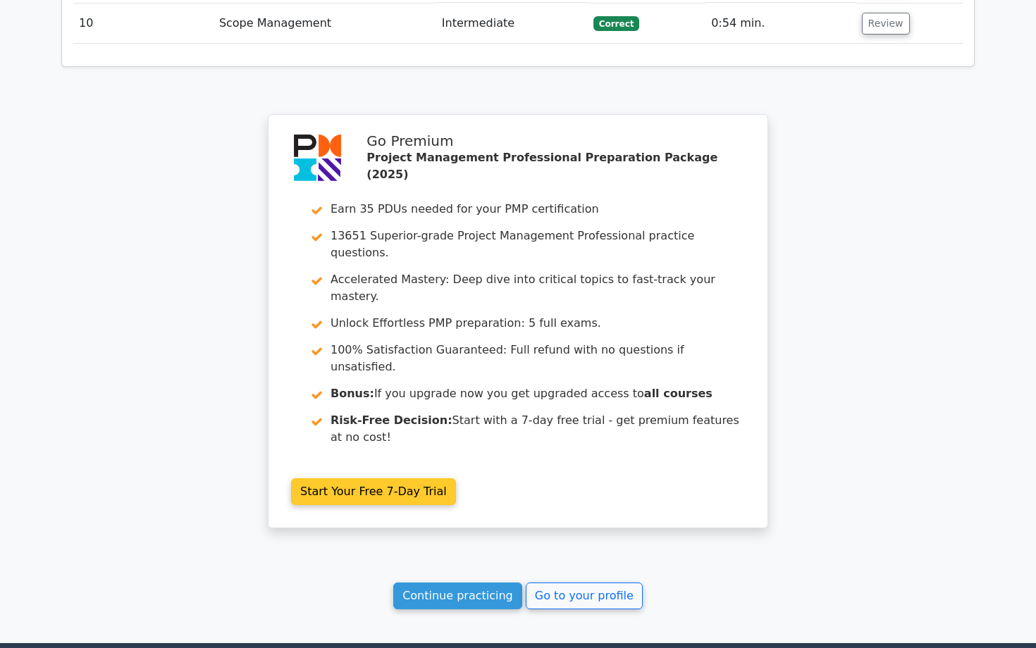
scroll to position [1577, 0]
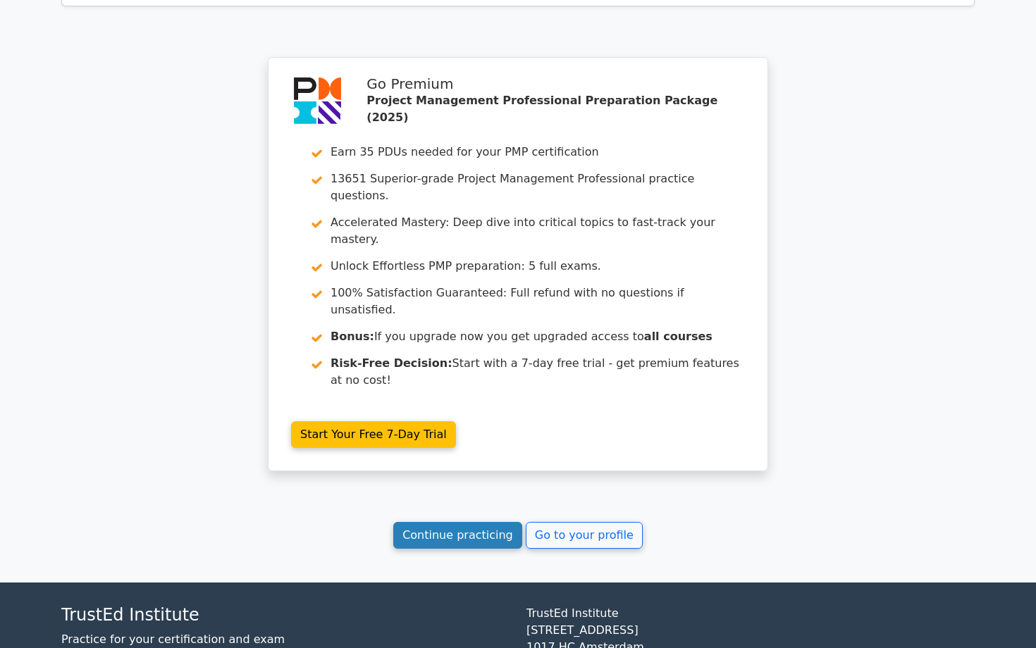
click at [488, 522] on link "Continue practicing" at bounding box center [457, 535] width 129 height 27
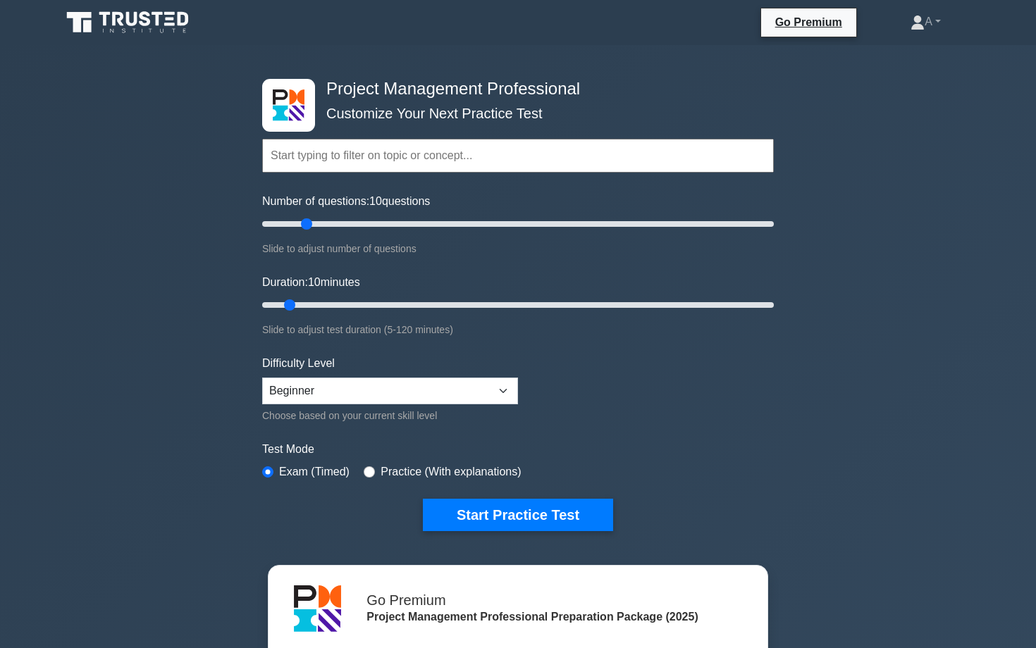
drag, startPoint x: 280, startPoint y: 218, endPoint x: 301, endPoint y: 220, distance: 21.3
click at [301, 220] on input "Number of questions: 10 questions" at bounding box center [517, 224] width 511 height 17
drag, startPoint x: 306, startPoint y: 224, endPoint x: 331, endPoint y: 225, distance: 25.4
type input "30"
click at [332, 225] on input "Number of questions: 30 questions" at bounding box center [517, 224] width 511 height 17
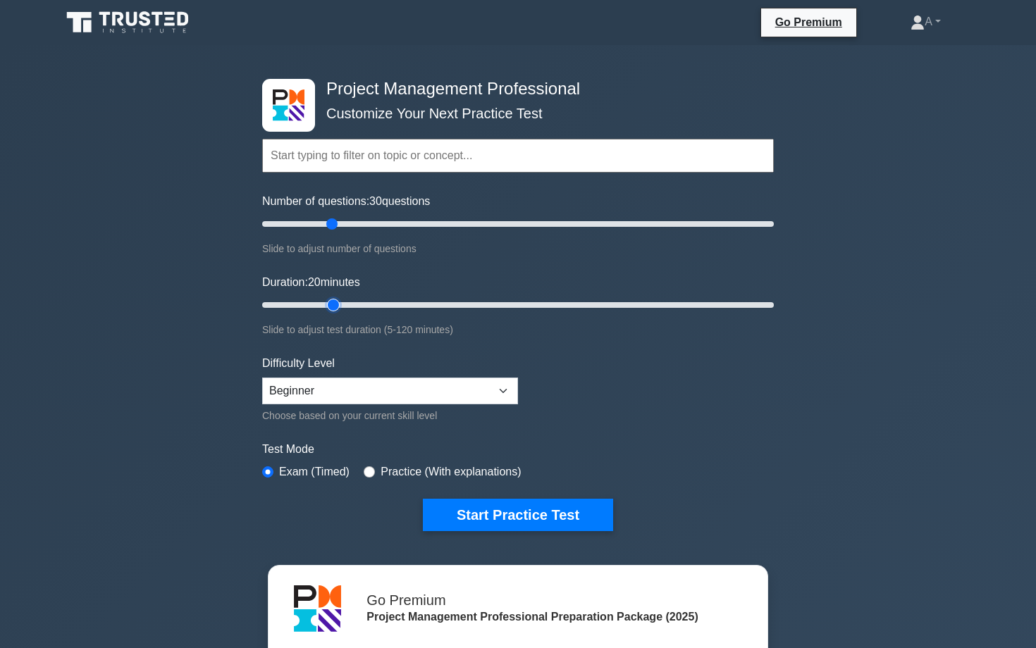
drag, startPoint x: 294, startPoint y: 304, endPoint x: 341, endPoint y: 304, distance: 46.5
type input "20"
click at [341, 304] on input "Duration: 20 minutes" at bounding box center [517, 305] width 511 height 17
click at [359, 391] on select "Beginner Intermediate Expert" at bounding box center [390, 391] width 256 height 27
select select "intermediate"
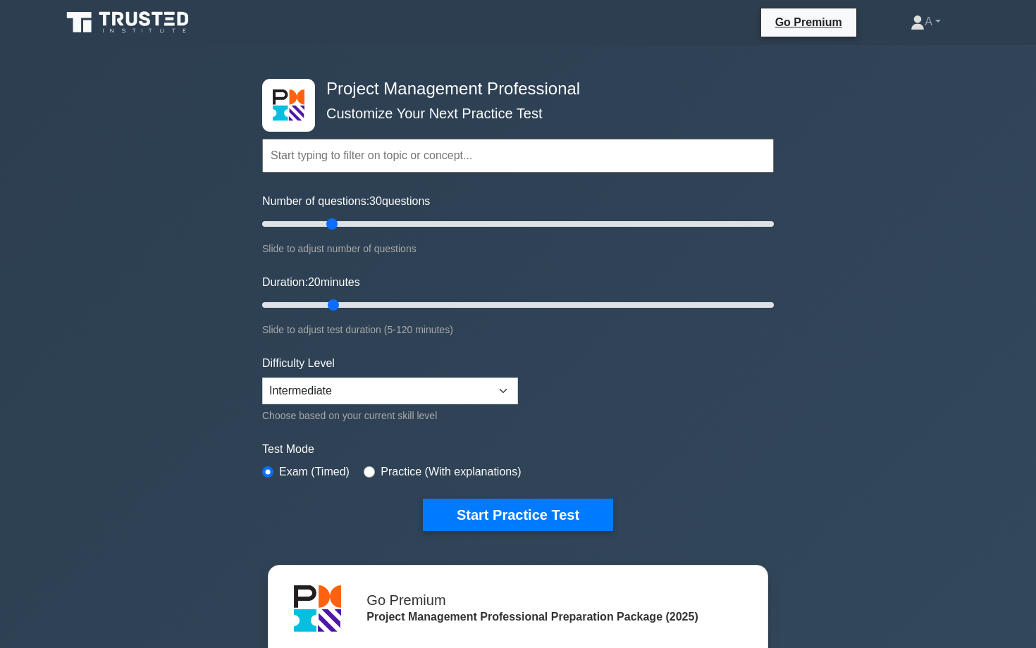
click at [377, 473] on div "Practice (With explanations)" at bounding box center [442, 472] width 157 height 17
click at [369, 473] on input "radio" at bounding box center [369, 471] width 11 height 11
radio input "true"
click at [446, 514] on button "Start Practice Test" at bounding box center [518, 515] width 190 height 32
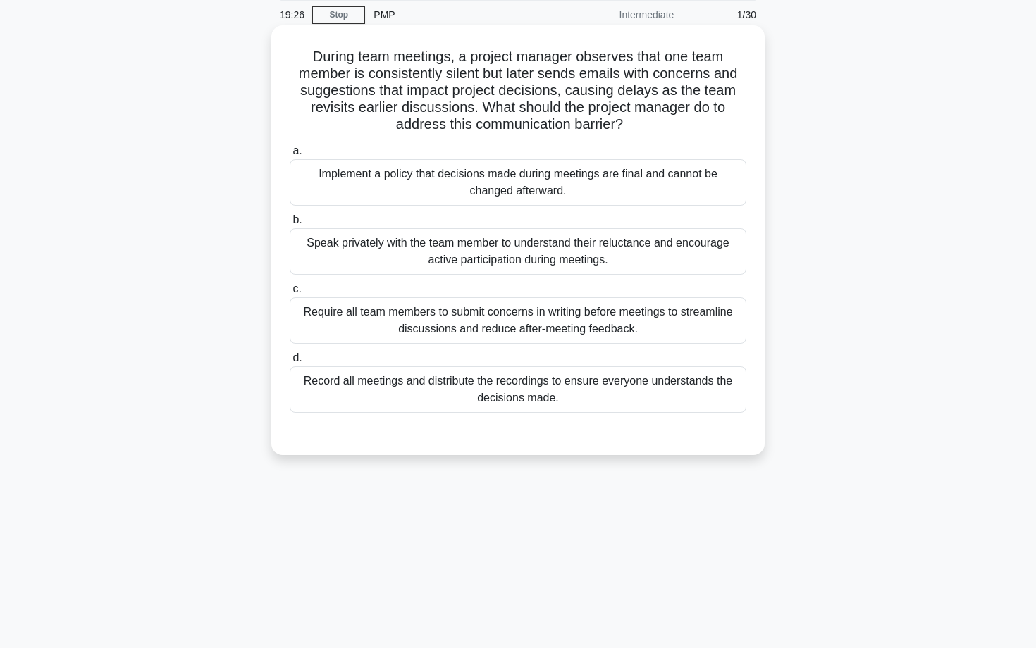
scroll to position [56, 0]
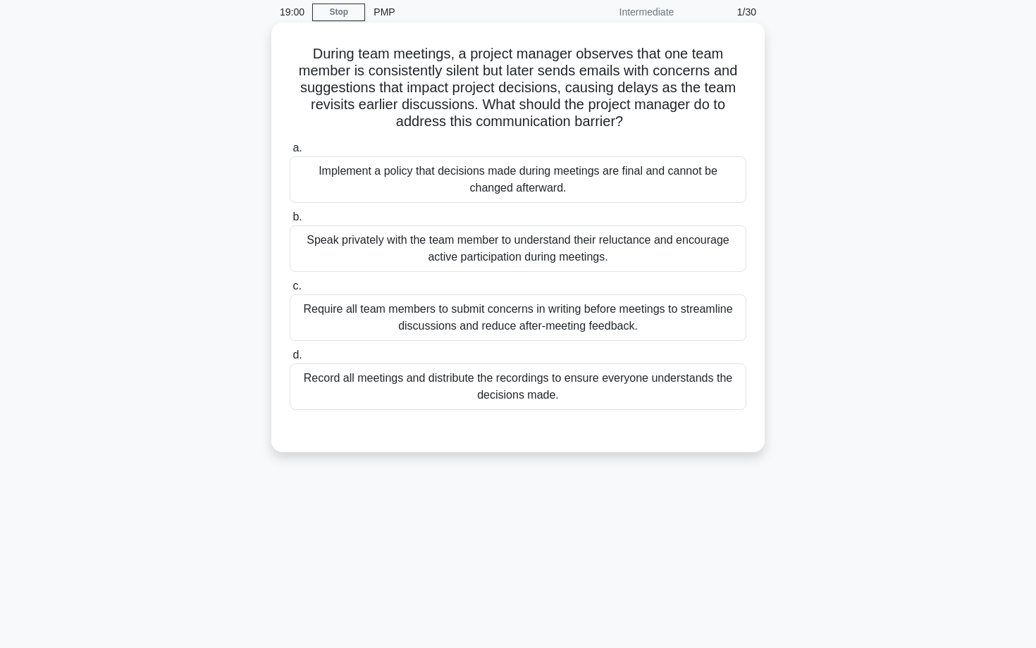
click at [545, 332] on div "Require all team members to submit concerns in writing before meetings to strea…" at bounding box center [518, 317] width 456 height 46
click at [290, 291] on input "c. Require all team members to submit concerns in writing before meetings to st…" at bounding box center [290, 286] width 0 height 9
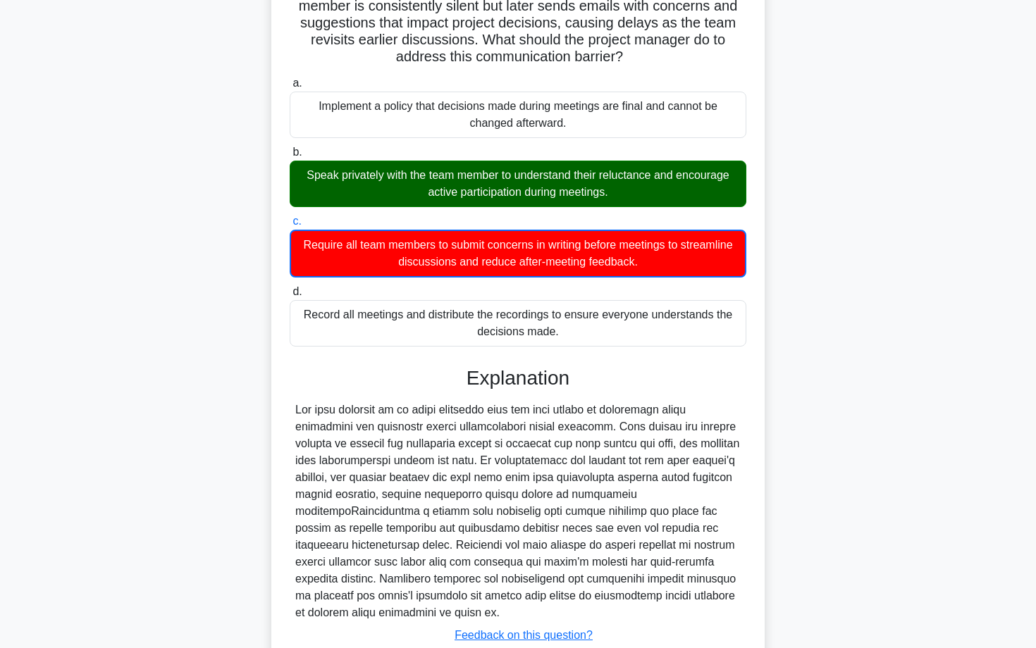
scroll to position [222, 0]
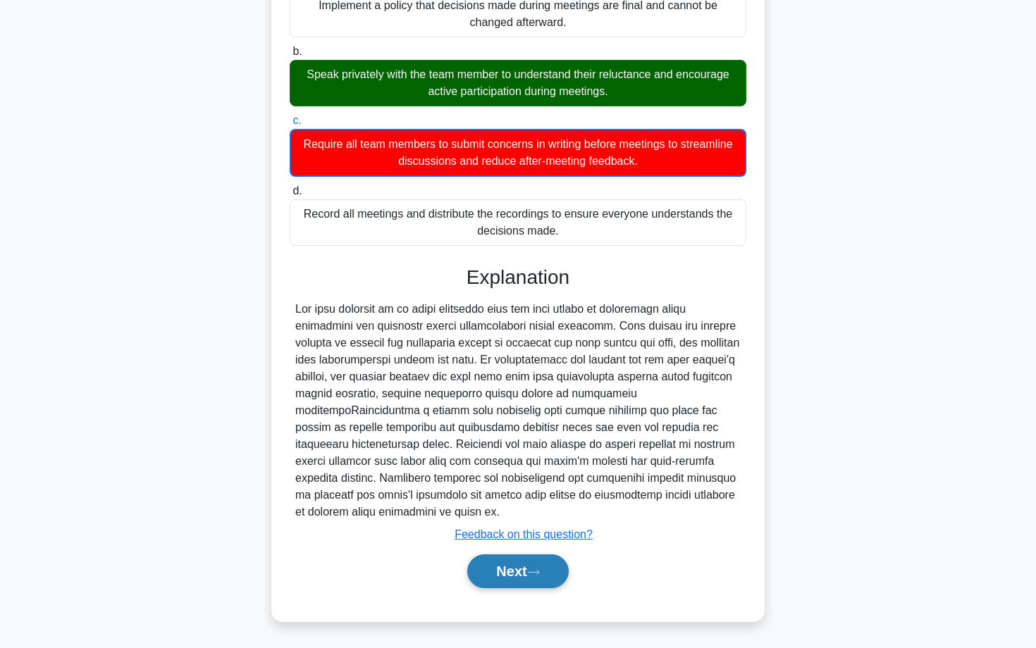
click at [535, 570] on icon at bounding box center [533, 572] width 13 height 8
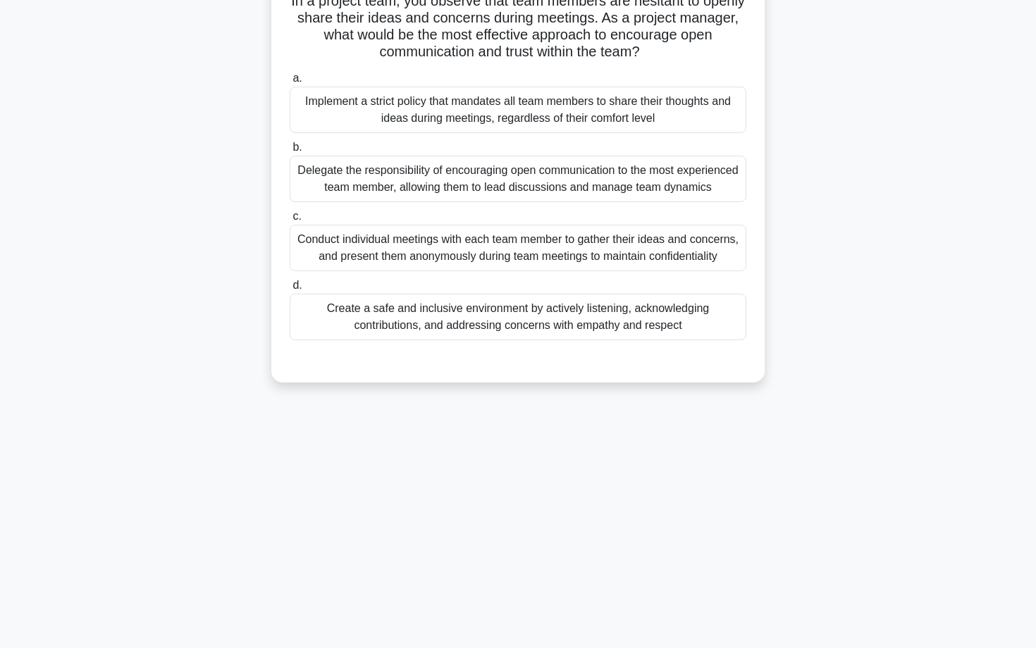
scroll to position [0, 0]
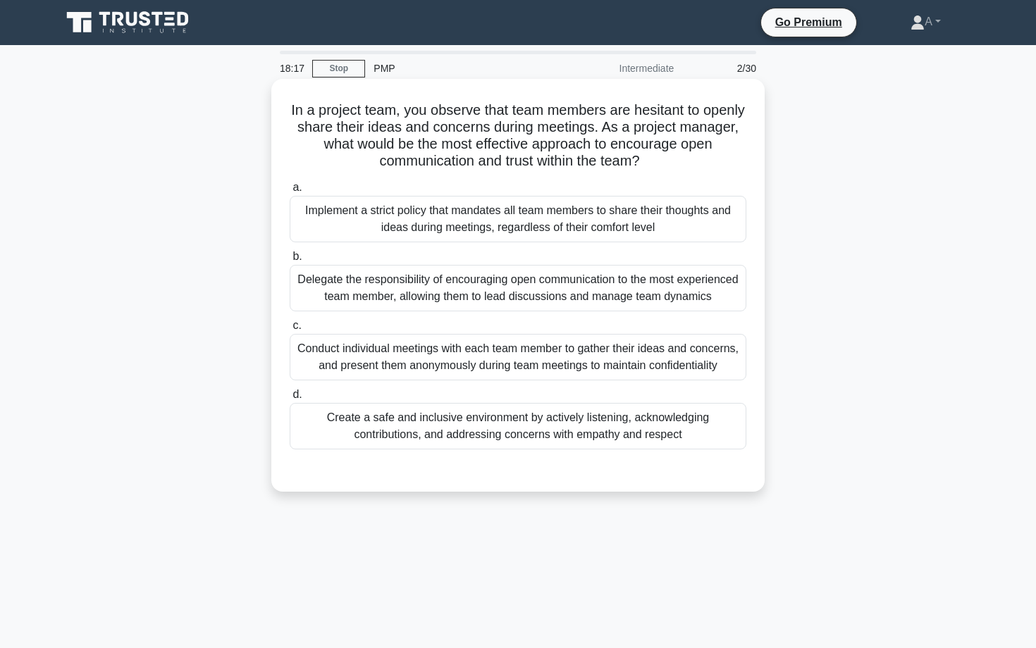
click at [522, 361] on div "Conduct individual meetings with each team member to gather their ideas and con…" at bounding box center [518, 357] width 456 height 46
click at [290, 330] on input "c. Conduct individual meetings with each team member to gather their ideas and …" at bounding box center [290, 325] width 0 height 9
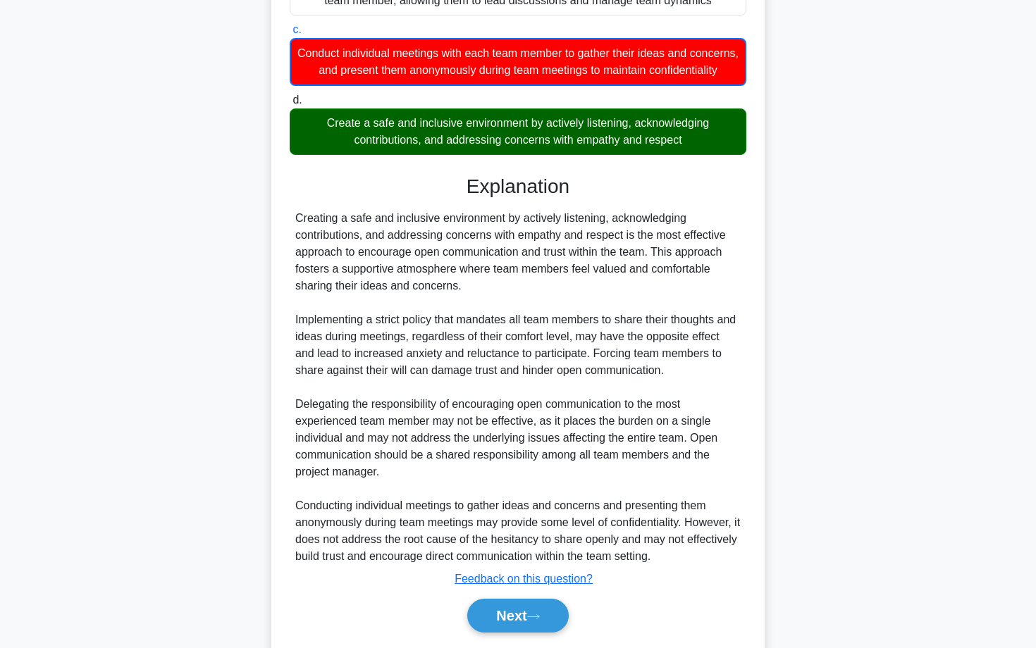
scroll to position [318, 0]
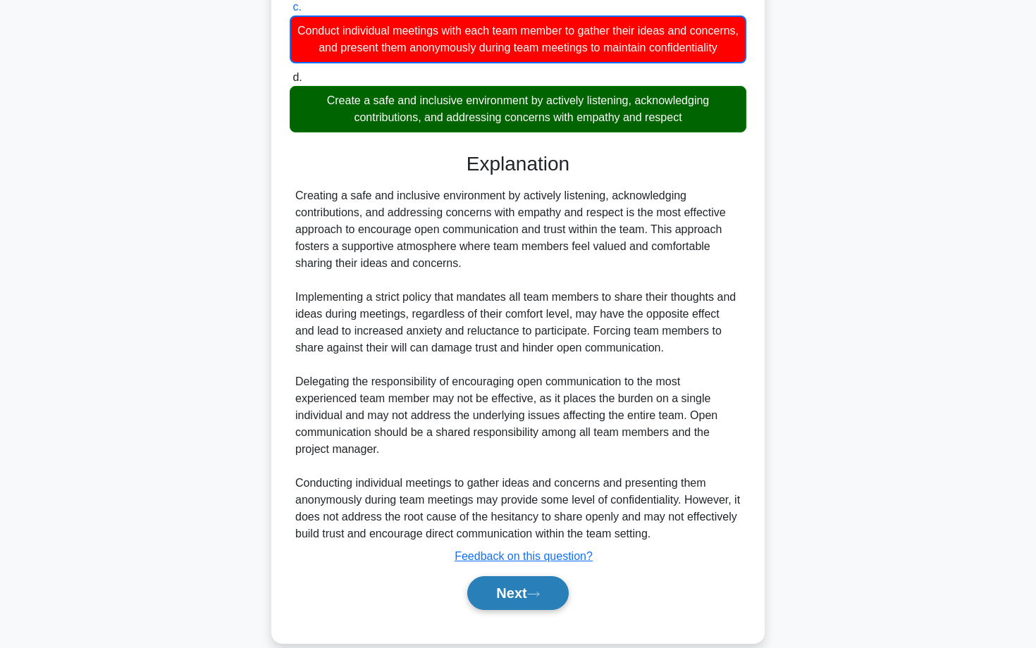
click at [508, 605] on button "Next" at bounding box center [517, 593] width 101 height 34
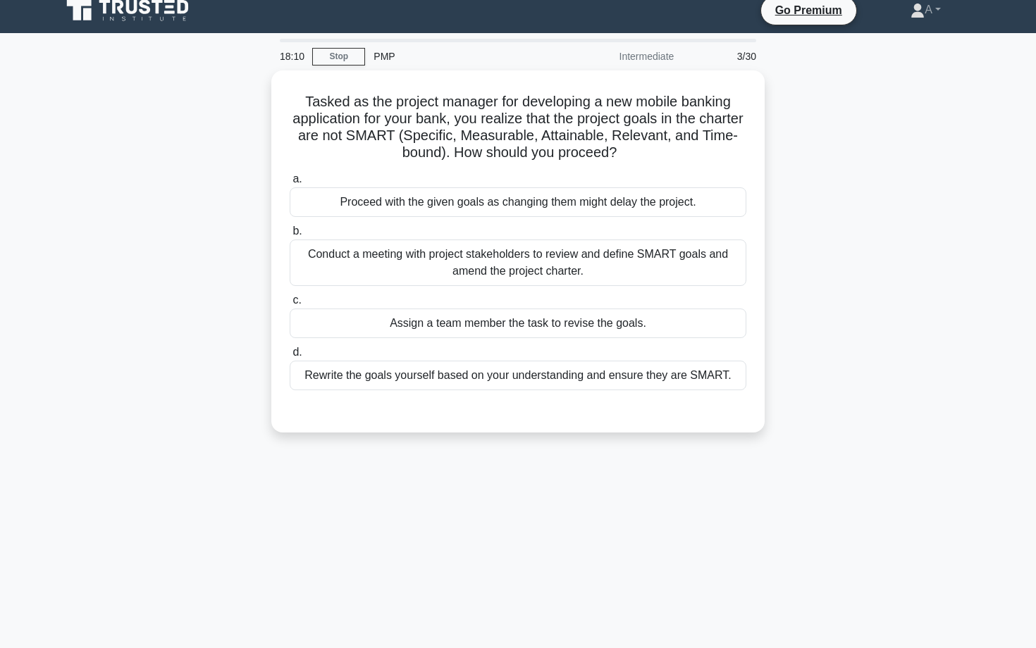
scroll to position [0, 0]
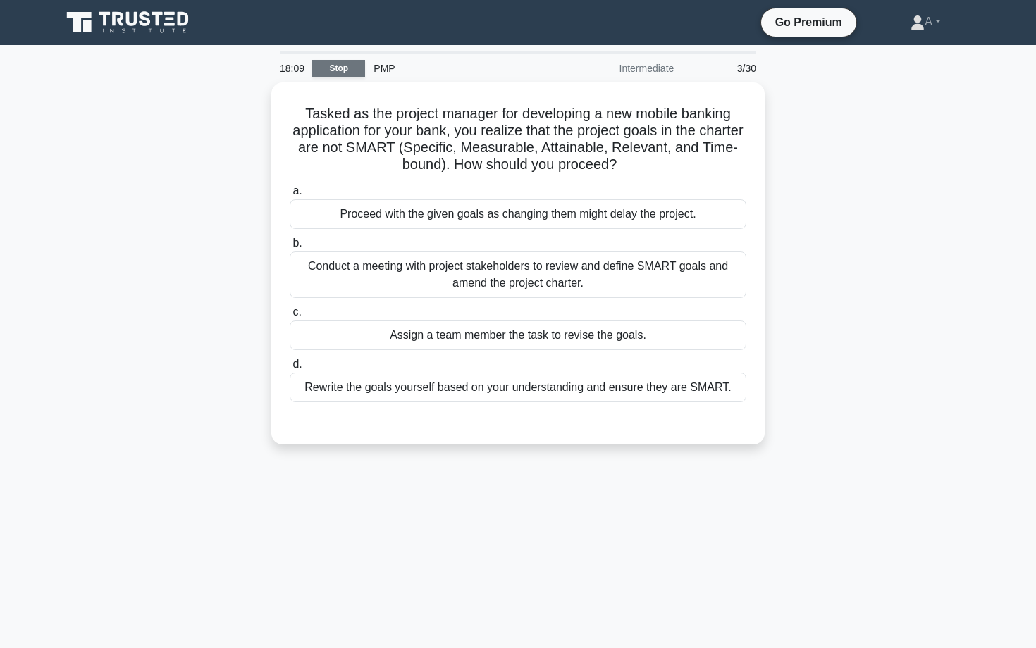
click at [318, 61] on link "Stop" at bounding box center [338, 69] width 53 height 18
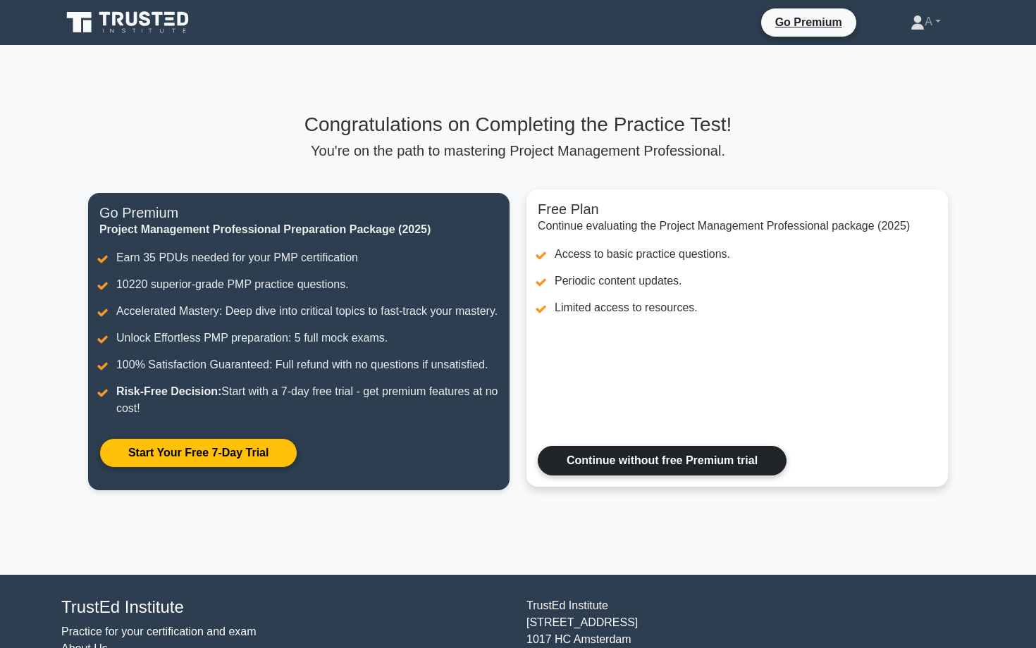
click at [600, 450] on link "Continue without free Premium trial" at bounding box center [662, 461] width 249 height 30
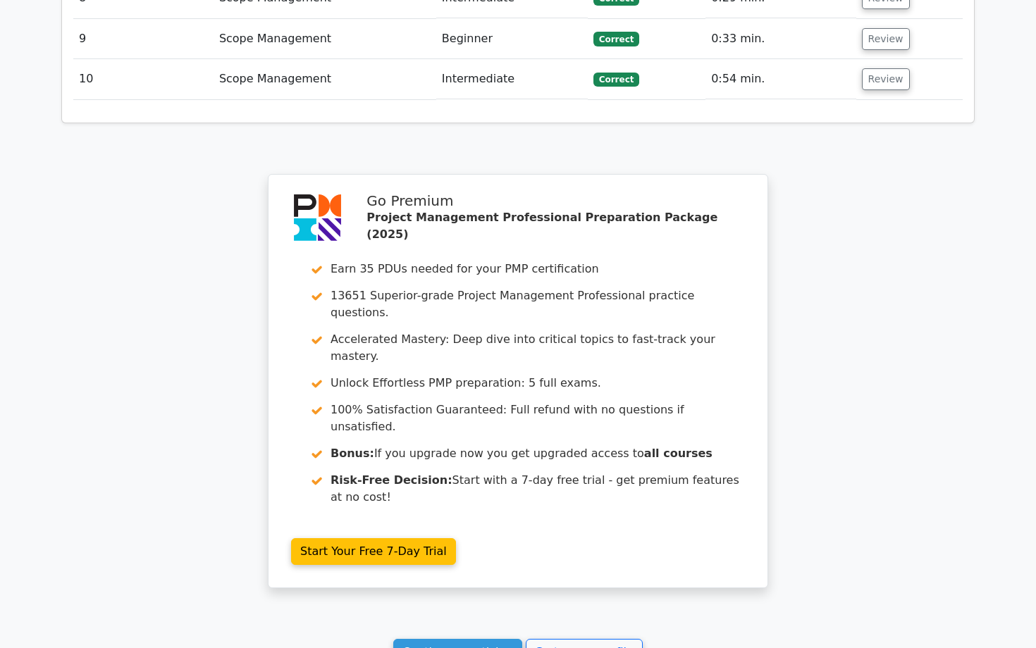
scroll to position [2620, 0]
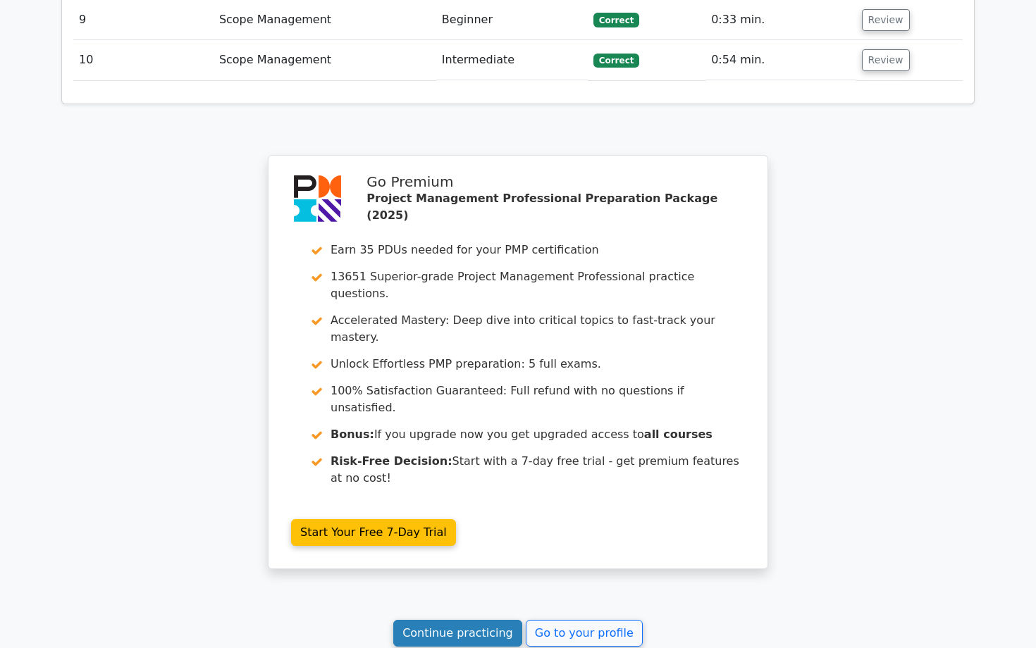
click at [474, 620] on link "Continue practicing" at bounding box center [457, 633] width 129 height 27
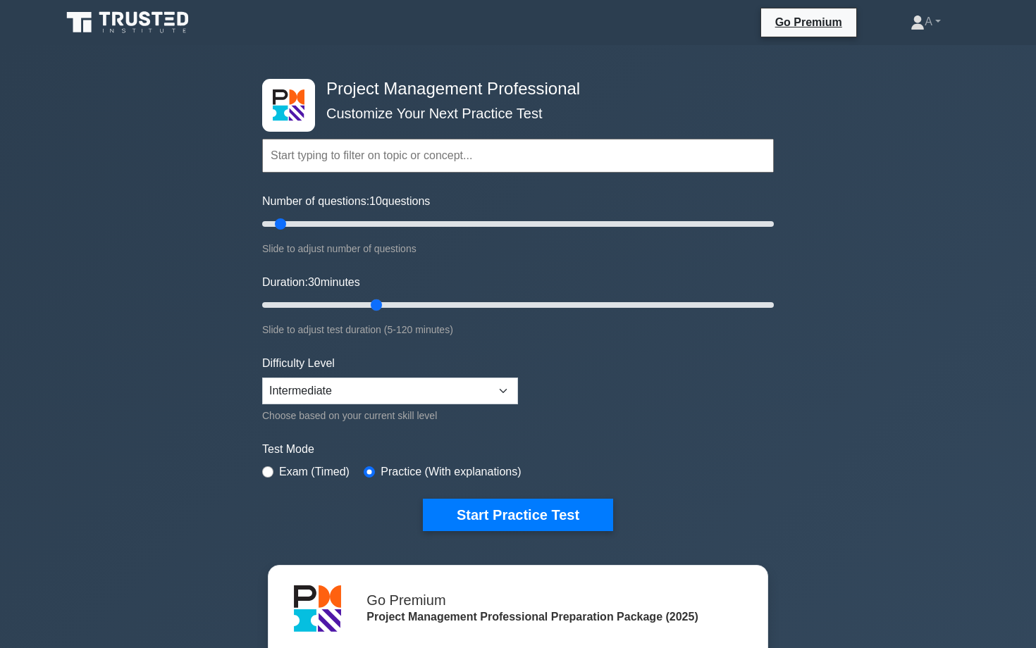
drag, startPoint x: 293, startPoint y: 306, endPoint x: 370, endPoint y: 307, distance: 76.8
type input "30"
click at [370, 307] on input "Duration: 30 minutes" at bounding box center [517, 305] width 511 height 17
drag, startPoint x: 282, startPoint y: 228, endPoint x: 361, endPoint y: 227, distance: 78.9
click at [360, 227] on input "Number of questions: 40 questions" at bounding box center [517, 224] width 511 height 17
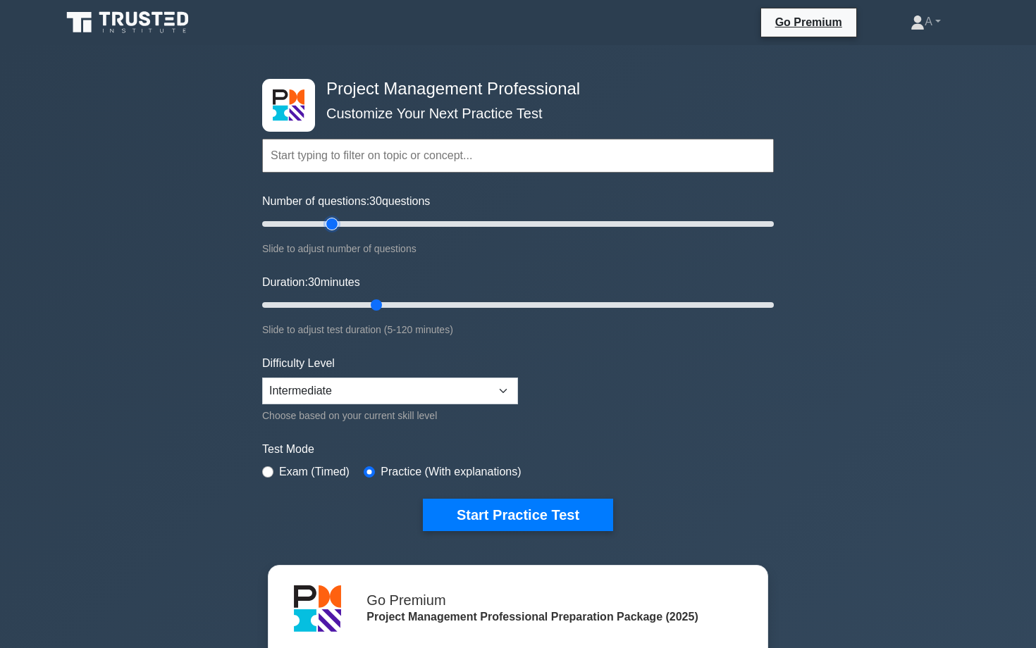
drag, startPoint x: 355, startPoint y: 225, endPoint x: 337, endPoint y: 225, distance: 18.3
type input "30"
click at [337, 225] on input "Number of questions: 30 questions" at bounding box center [517, 224] width 511 height 17
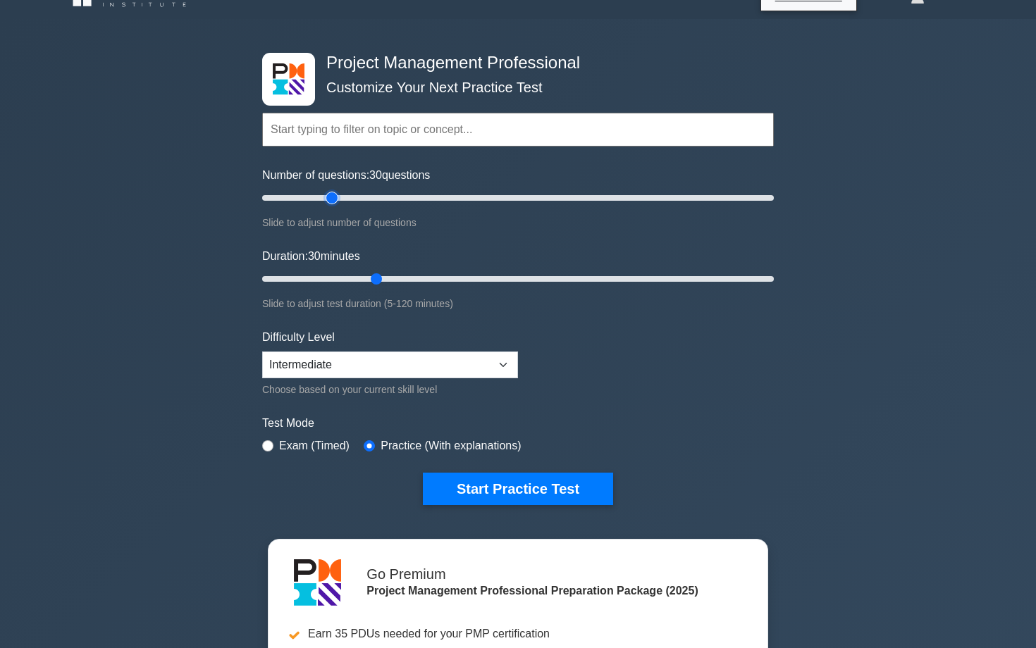
scroll to position [32, 0]
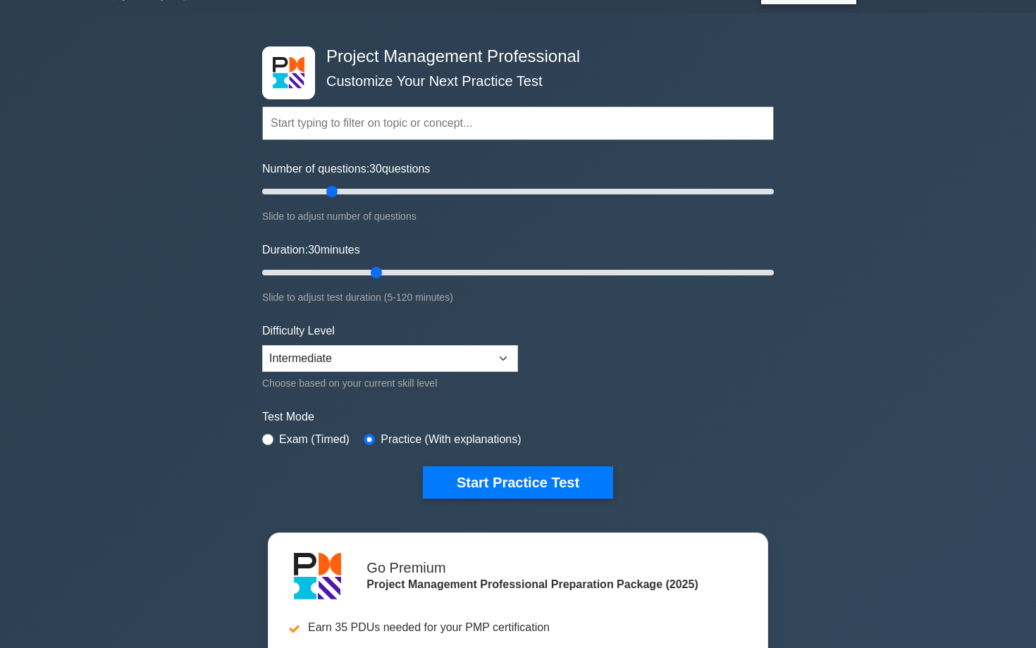
click at [285, 436] on label "Exam (Timed)" at bounding box center [314, 439] width 70 height 17
click at [270, 440] on input "radio" at bounding box center [267, 439] width 11 height 11
radio input "true"
click at [450, 478] on button "Start Practice Test" at bounding box center [518, 482] width 190 height 32
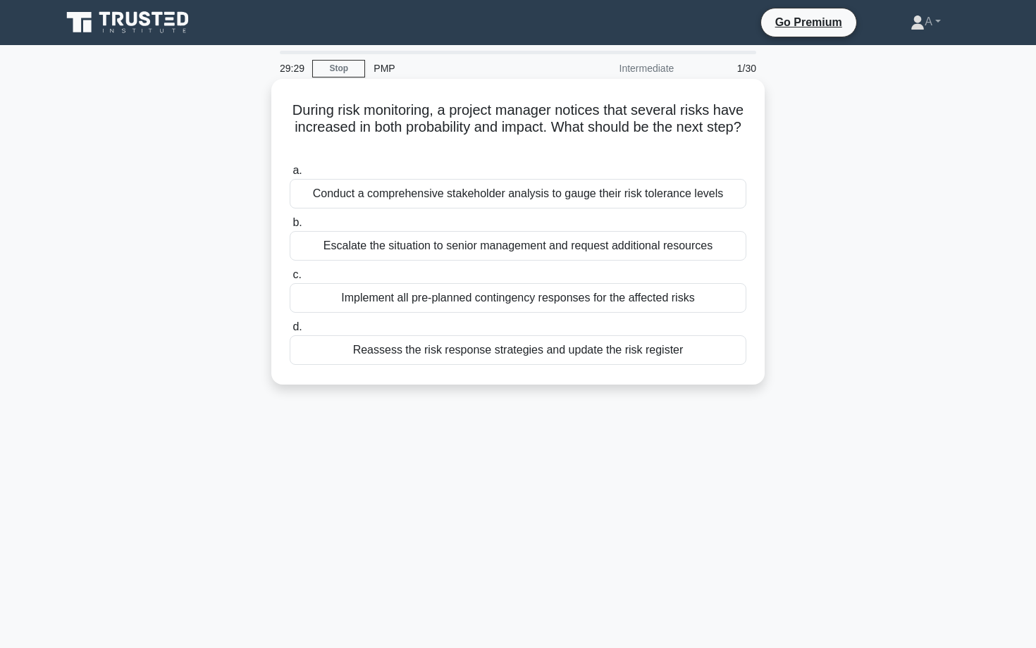
click at [515, 198] on div "Conduct a comprehensive stakeholder analysis to gauge their risk tolerance leve…" at bounding box center [518, 194] width 456 height 30
click at [290, 175] on input "a. Conduct a comprehensive stakeholder analysis to gauge their risk tolerance l…" at bounding box center [290, 170] width 0 height 9
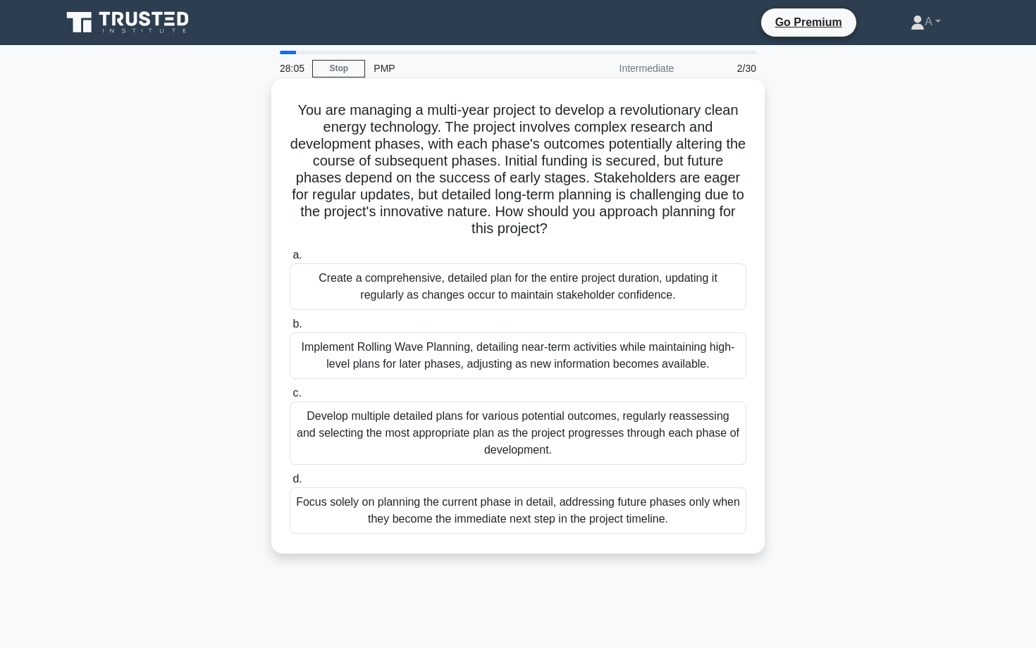
click at [543, 511] on div "Focus solely on planning the current phase in detail, addressing future phases …" at bounding box center [518, 510] width 456 height 46
click at [290, 484] on input "d. Focus solely on planning the current phase in detail, addressing future phas…" at bounding box center [290, 479] width 0 height 9
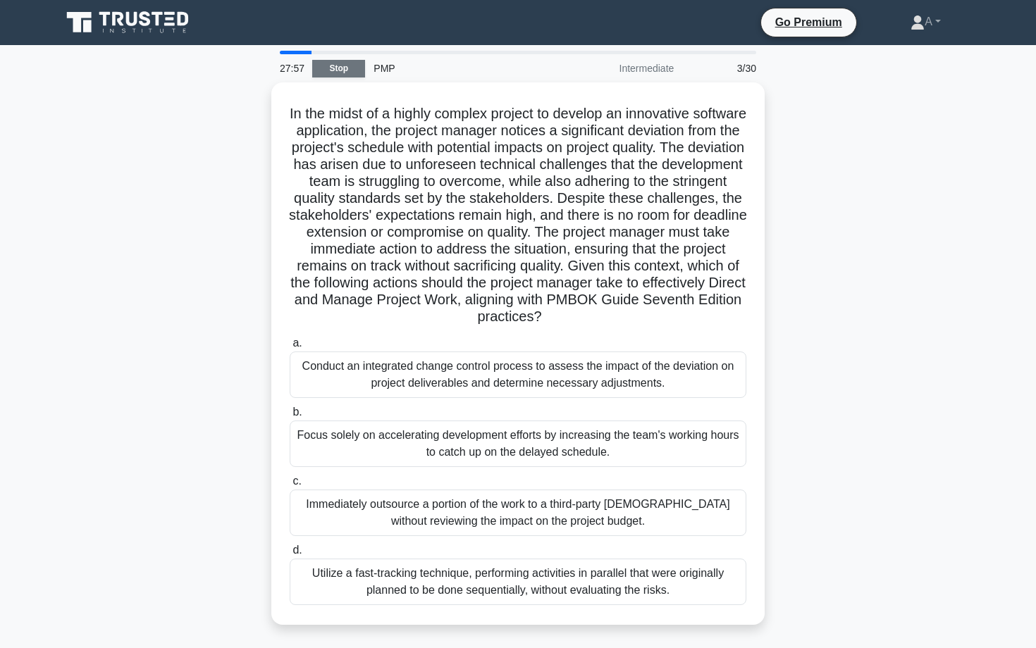
click at [329, 72] on link "Stop" at bounding box center [338, 69] width 53 height 18
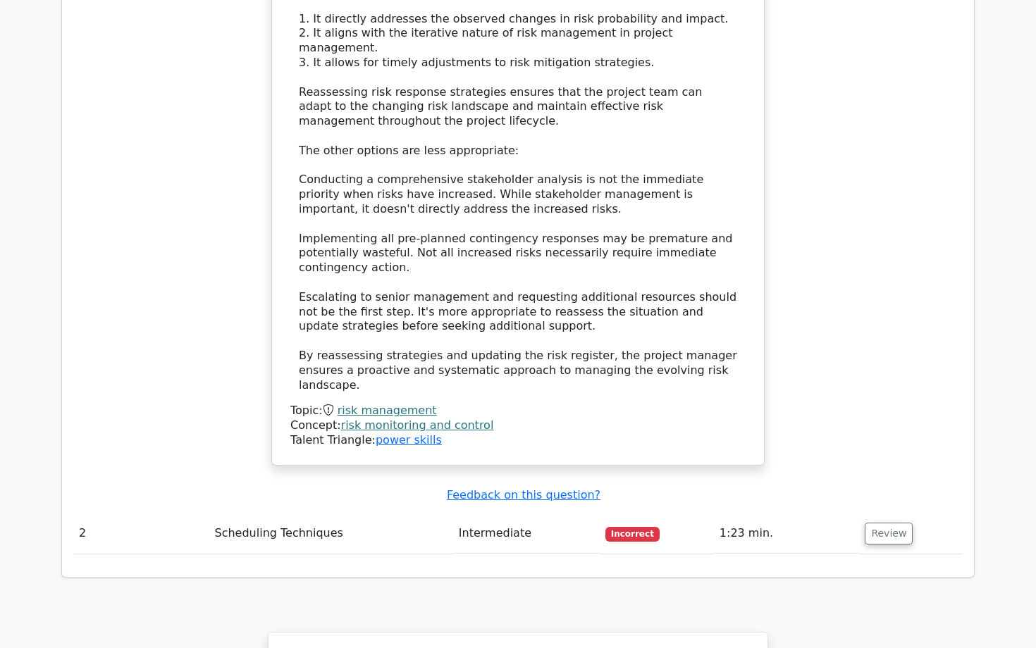
scroll to position [1564, 0]
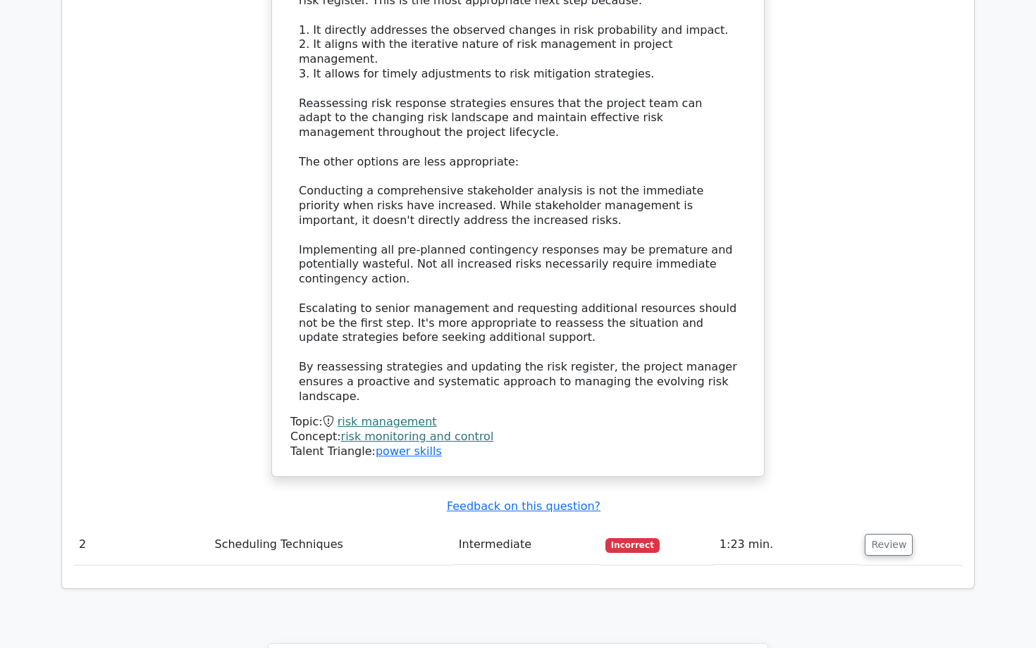
click at [637, 538] on span "Incorrect" at bounding box center [632, 545] width 54 height 14
click at [888, 534] on button "Review" at bounding box center [888, 545] width 48 height 22
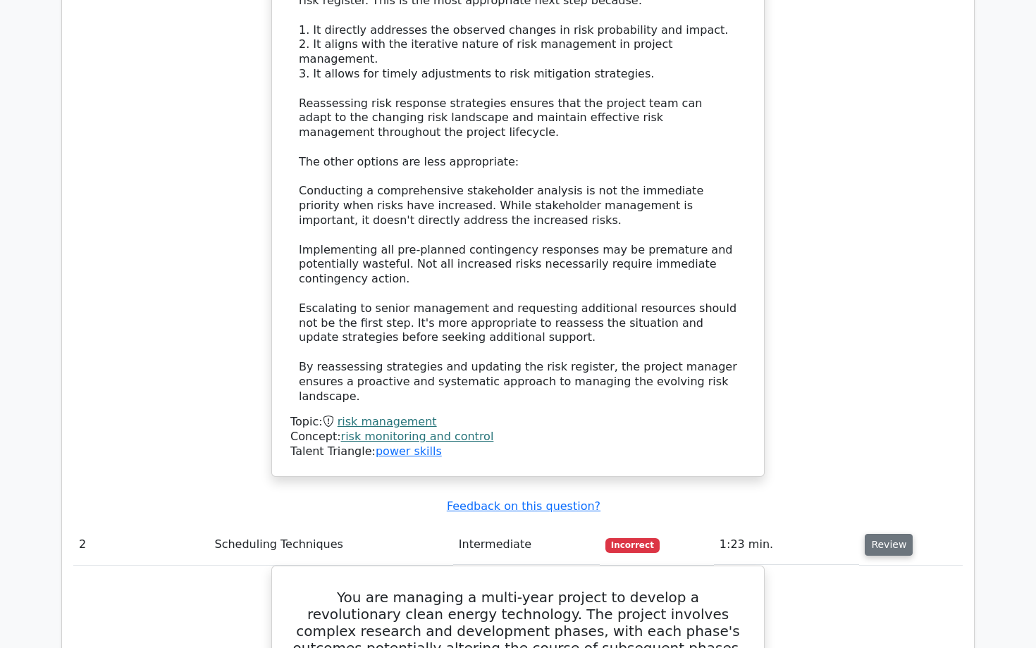
click at [881, 534] on button "Review" at bounding box center [888, 545] width 48 height 22
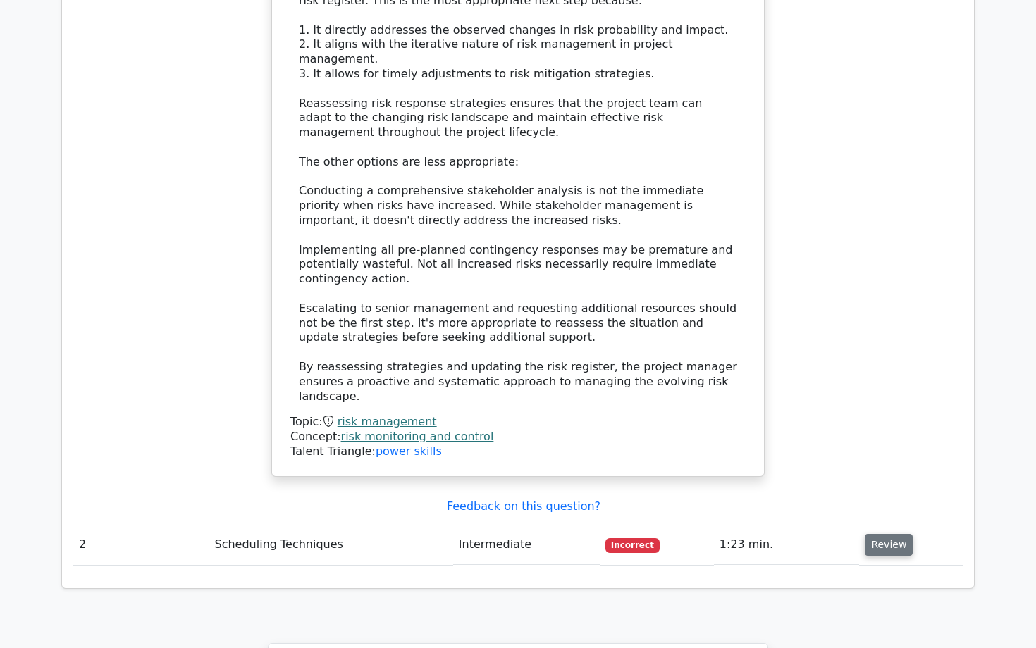
click at [881, 534] on button "Review" at bounding box center [888, 545] width 48 height 22
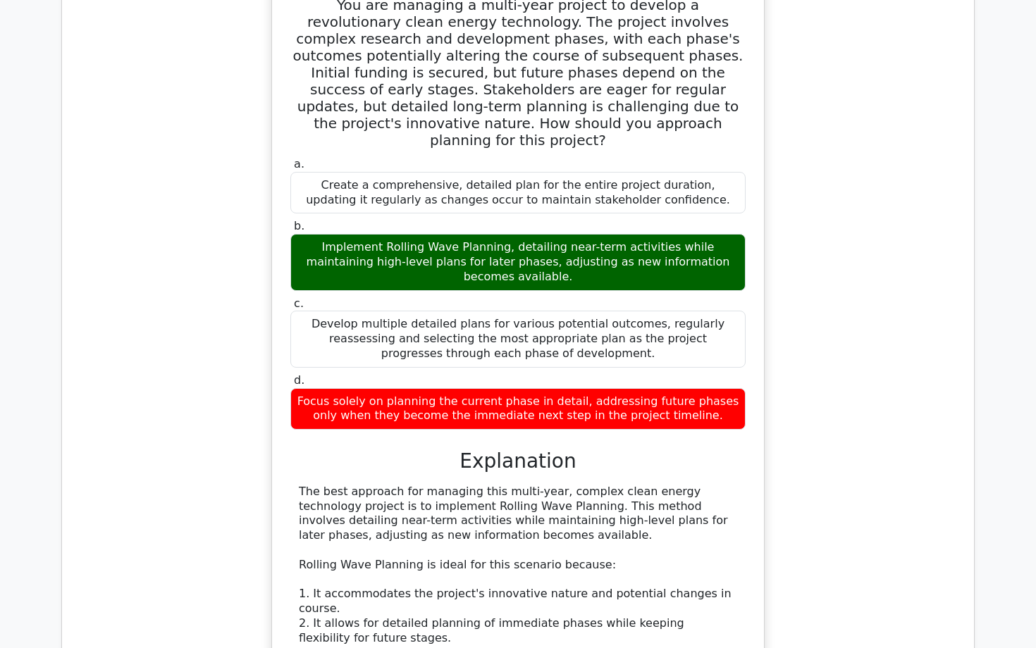
scroll to position [2158, 0]
